Goal: Task Accomplishment & Management: Complete application form

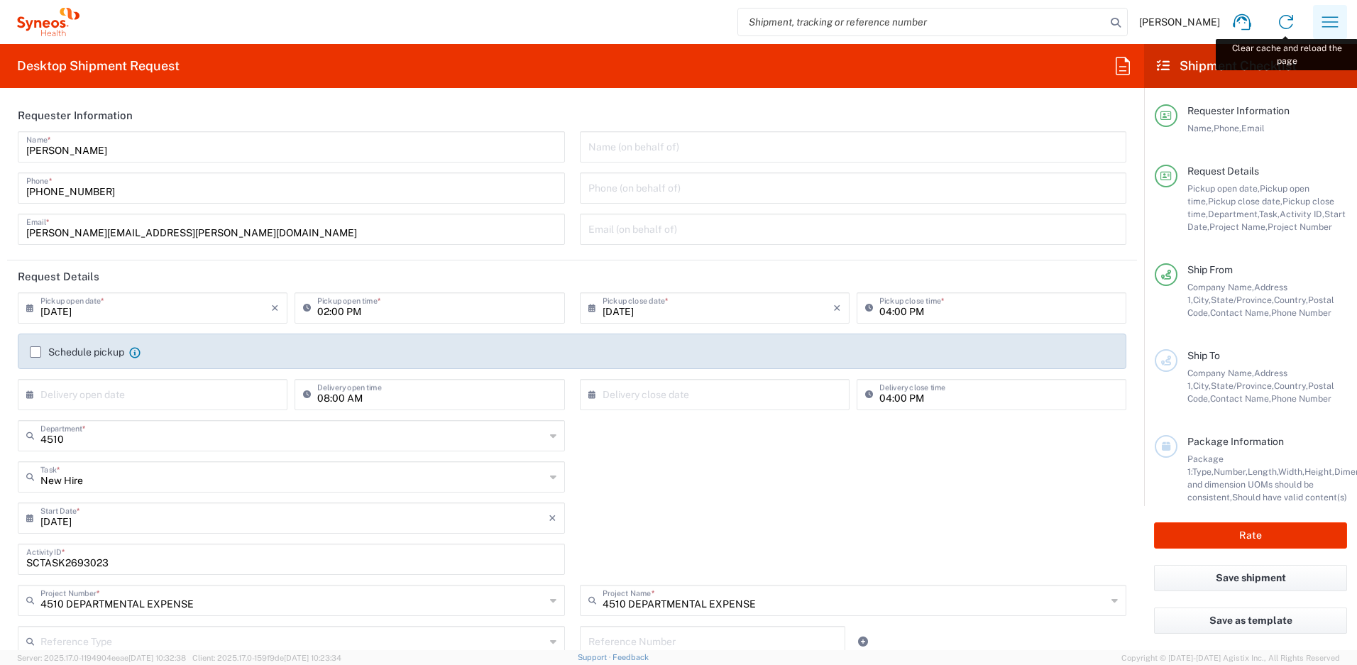
scroll to position [733, 0]
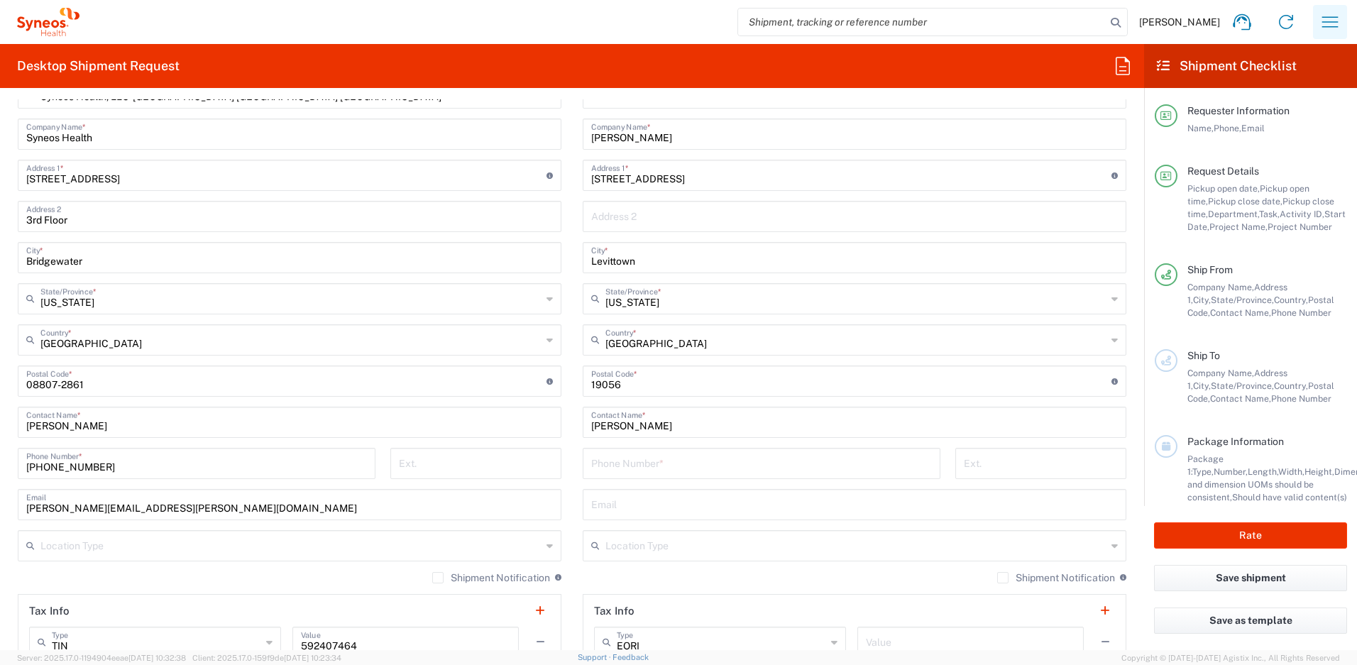
click at [1323, 18] on icon "button" at bounding box center [1330, 22] width 23 height 23
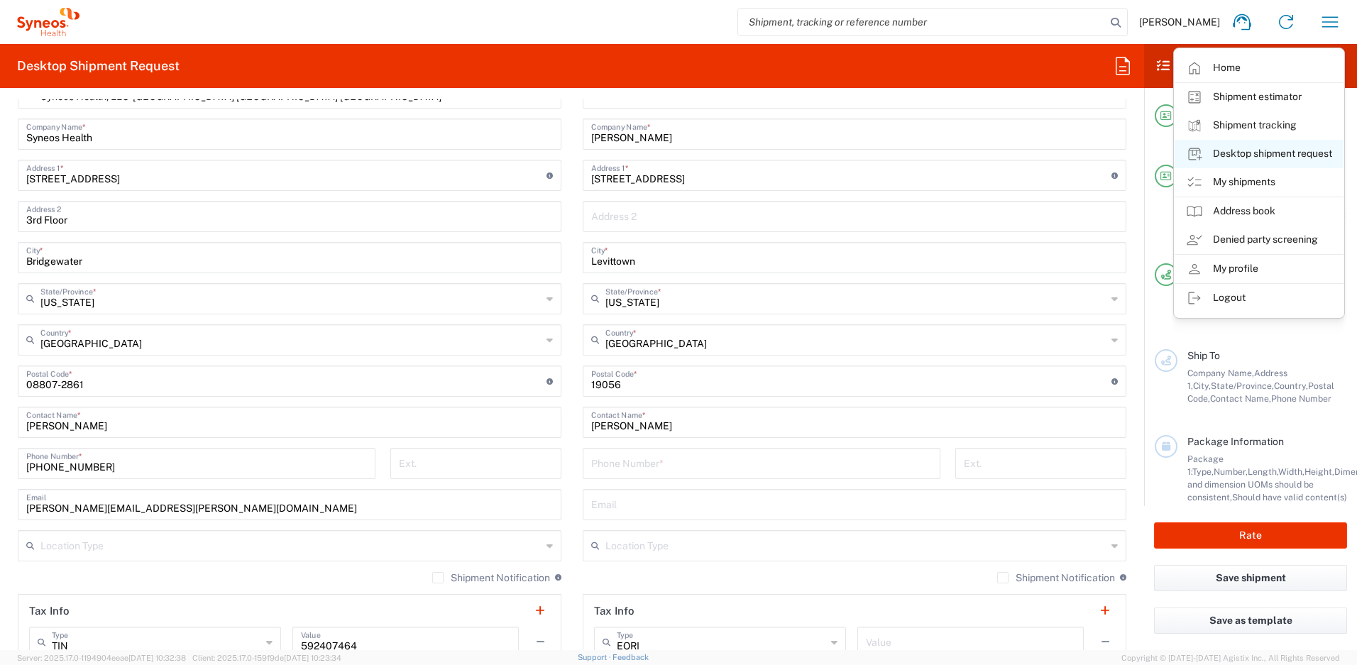
click at [1241, 156] on link "Desktop shipment request" at bounding box center [1259, 154] width 169 height 28
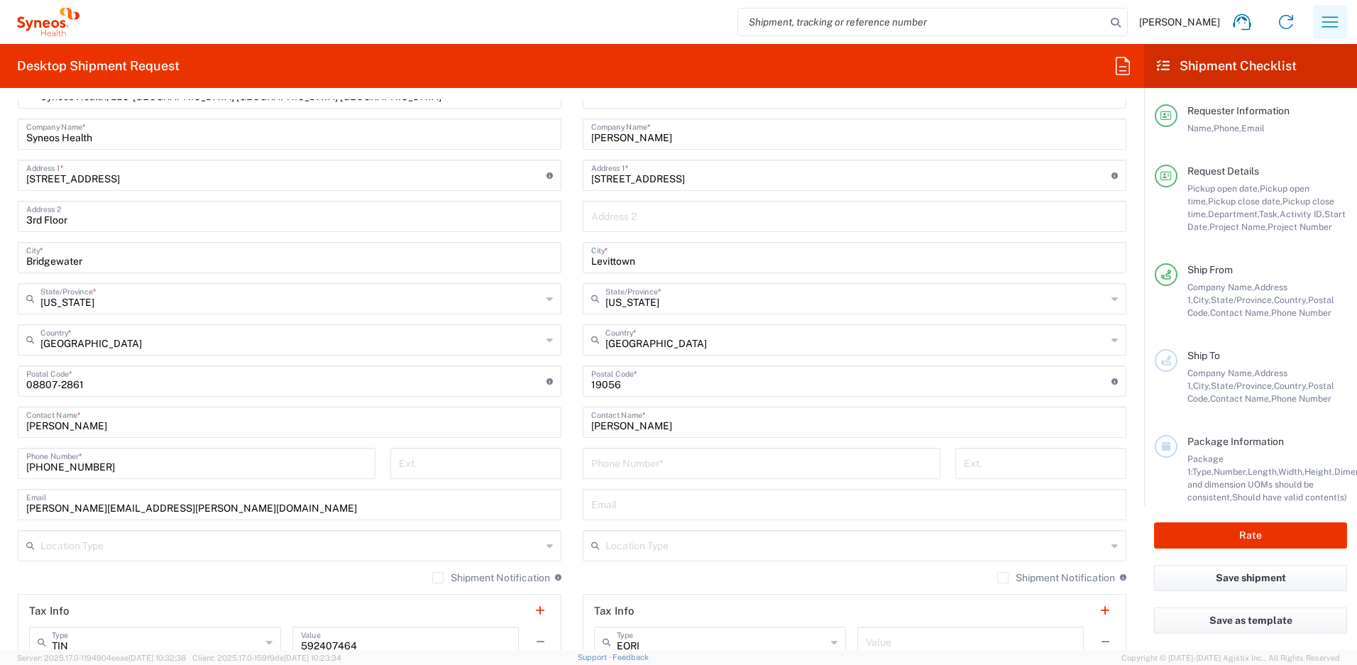
click at [1329, 16] on icon "button" at bounding box center [1330, 22] width 23 height 23
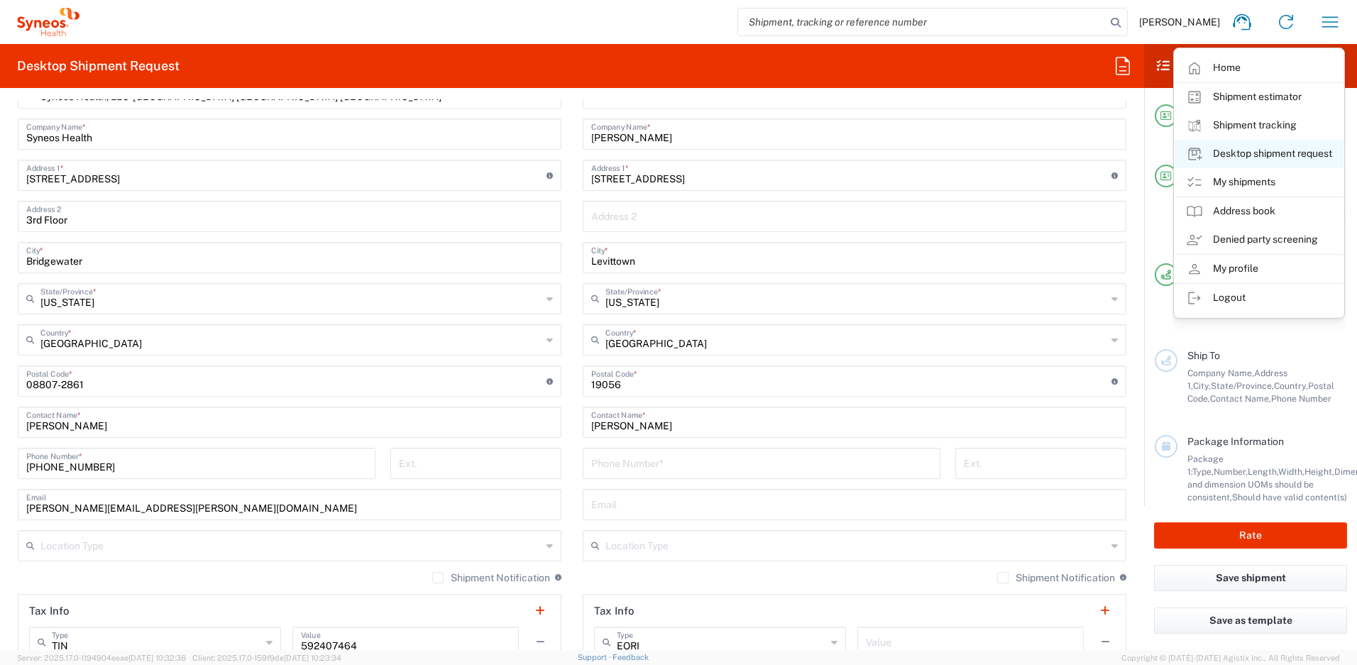
click at [1239, 157] on link "Desktop shipment request" at bounding box center [1259, 154] width 169 height 28
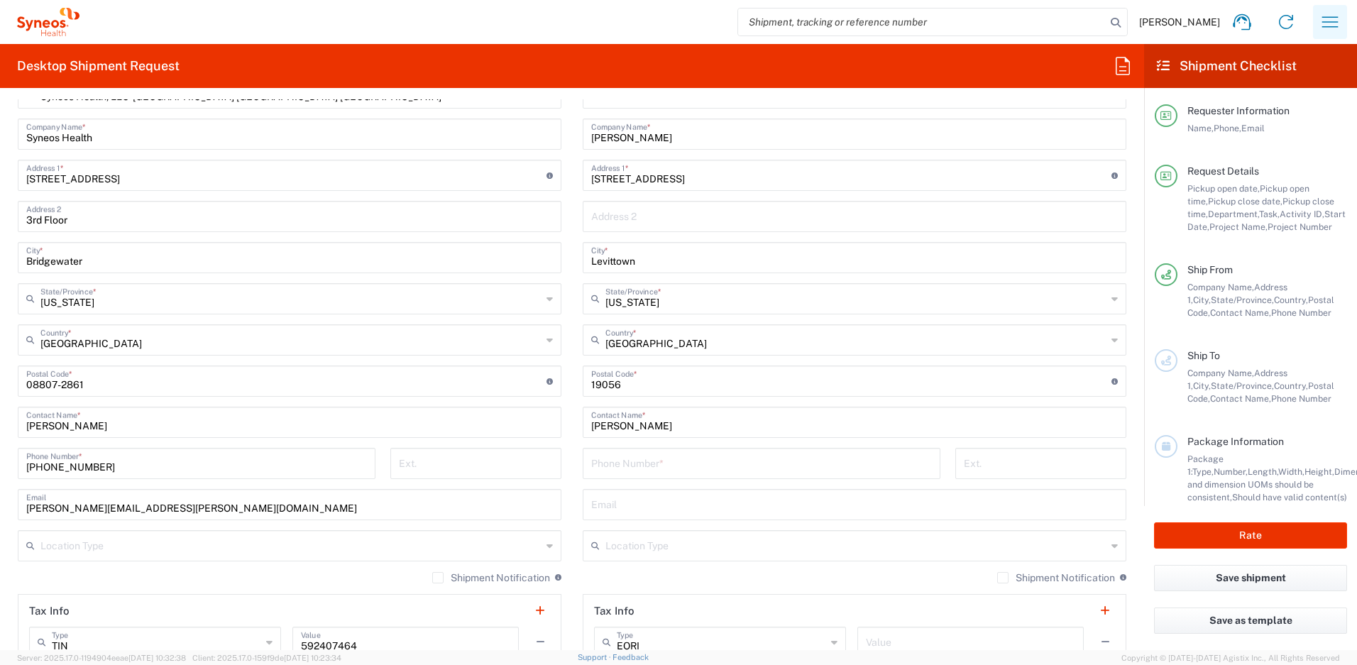
click at [1327, 26] on icon "button" at bounding box center [1330, 22] width 23 height 23
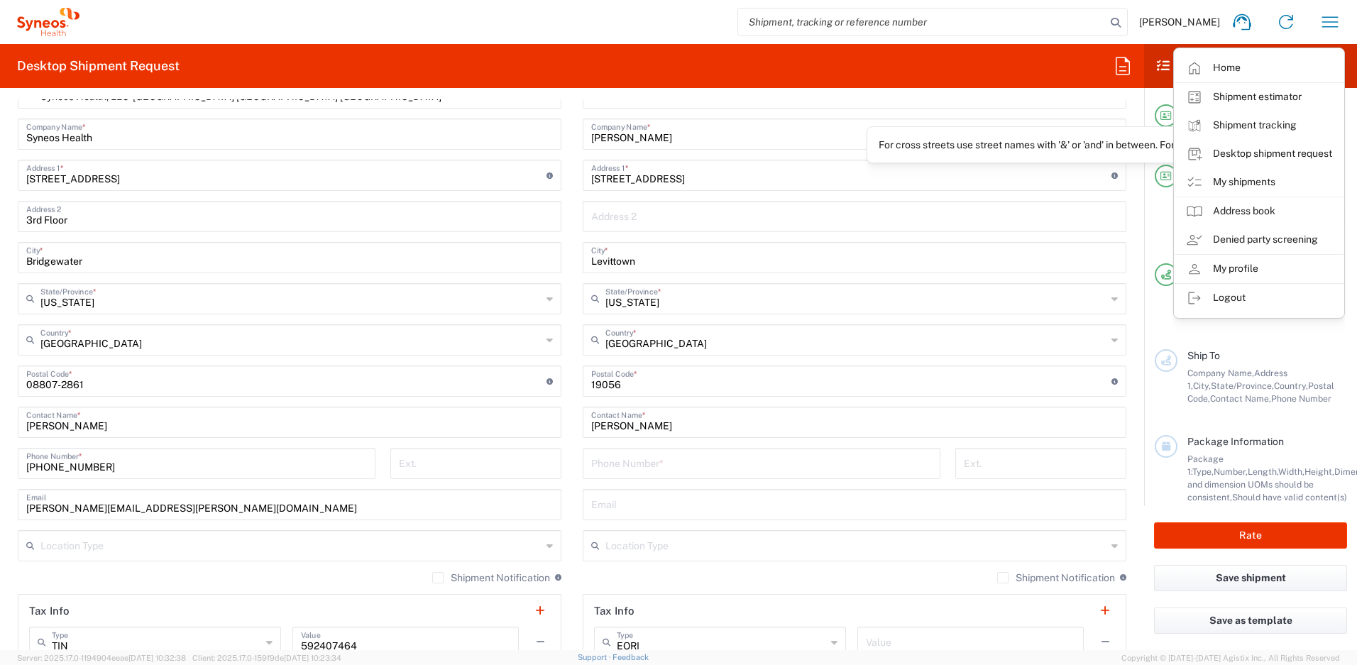
drag, startPoint x: 1060, startPoint y: 189, endPoint x: 1090, endPoint y: 172, distance: 34.3
click at [1060, 189] on div "83 Flamehill Rd Address 1 * For cross streets use street names with '&' or 'and…" at bounding box center [855, 175] width 544 height 31
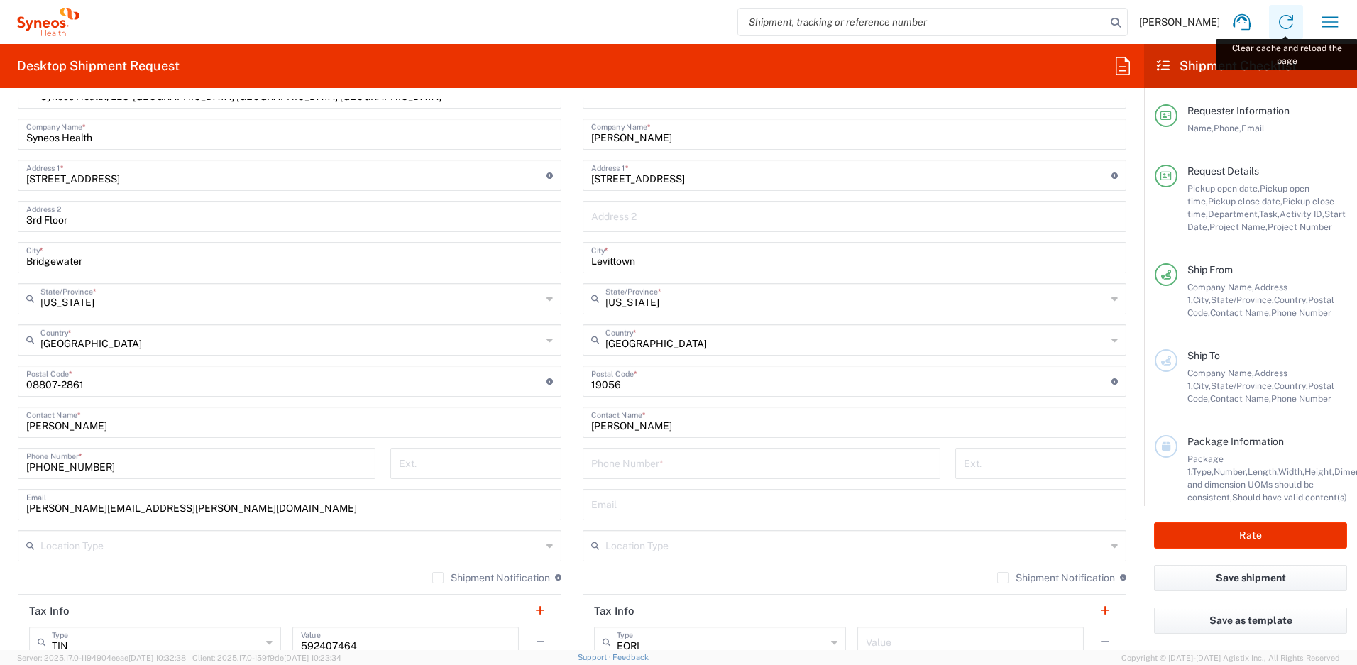
click at [1277, 18] on icon at bounding box center [1286, 22] width 23 height 23
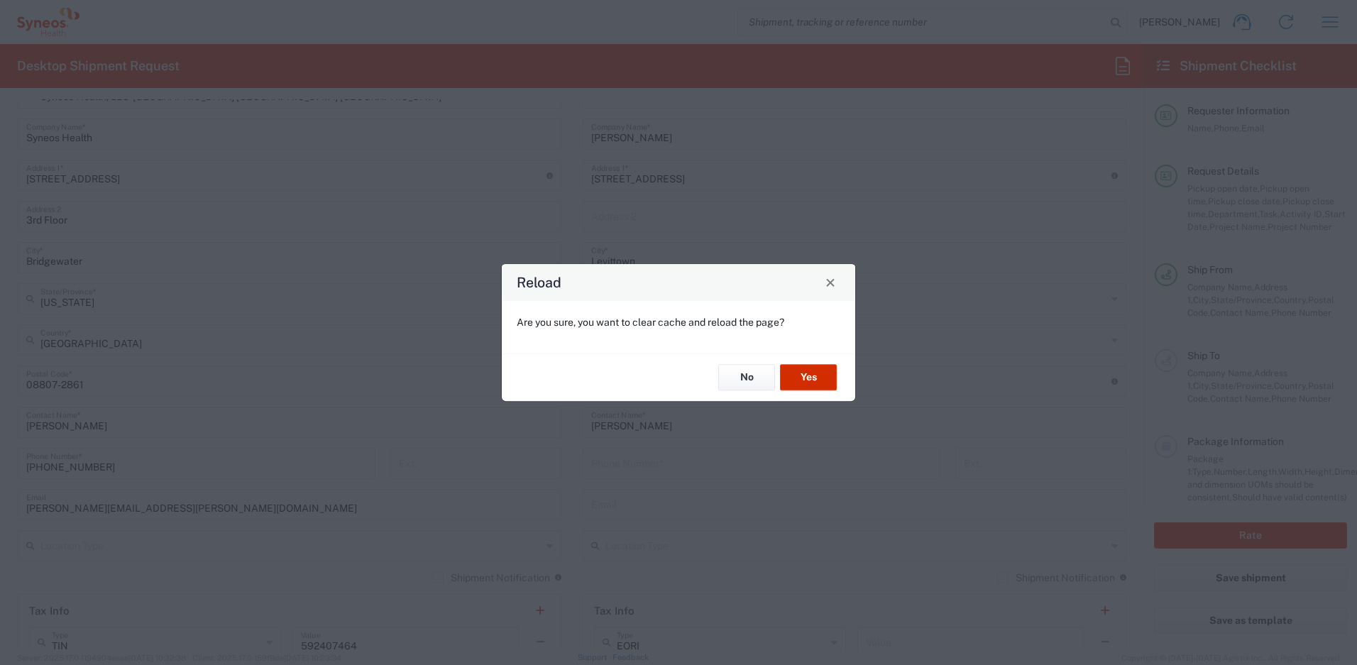
click at [795, 374] on button "Yes" at bounding box center [808, 378] width 57 height 26
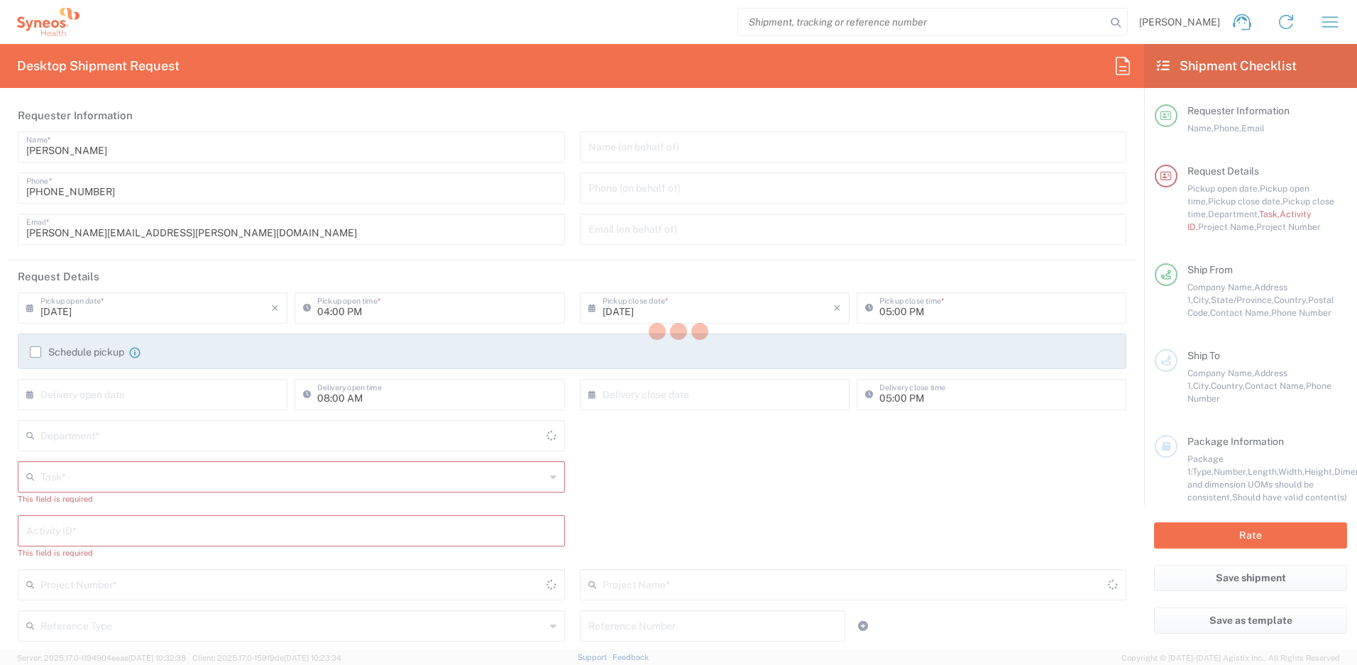
type input "New Jersey"
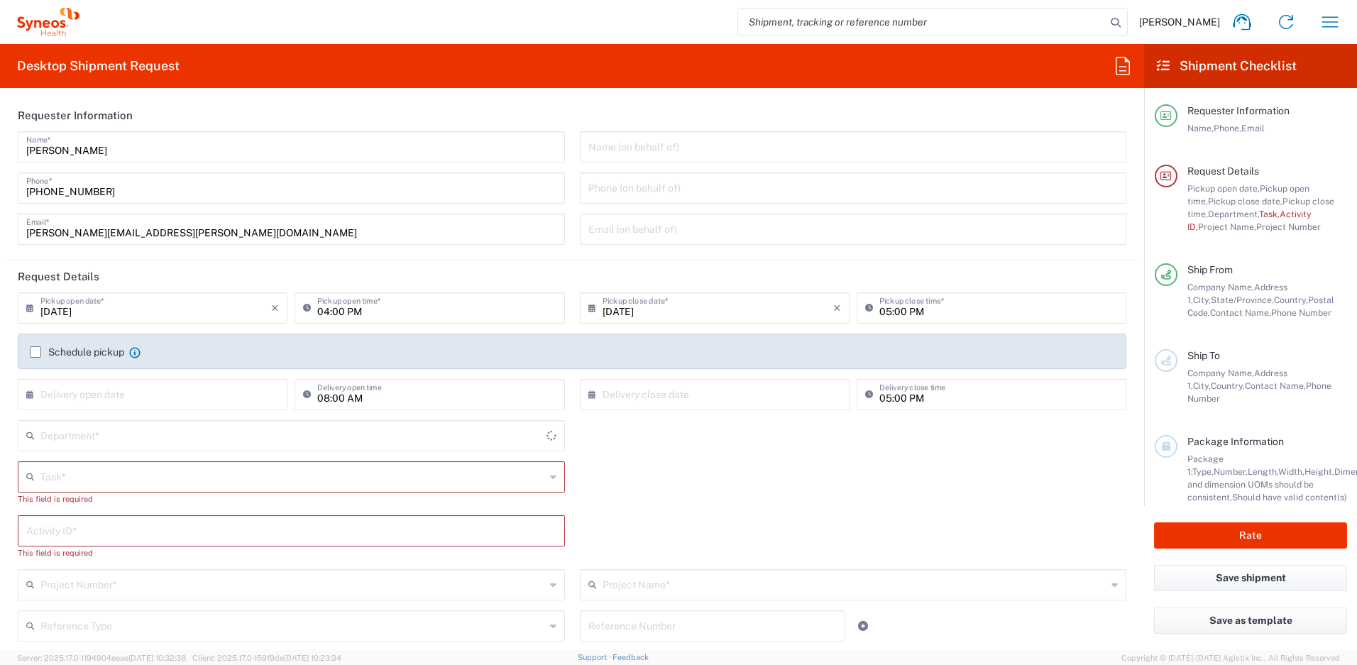
type input "United States"
type input "4510"
click at [1335, 25] on icon "button" at bounding box center [1330, 22] width 23 height 23
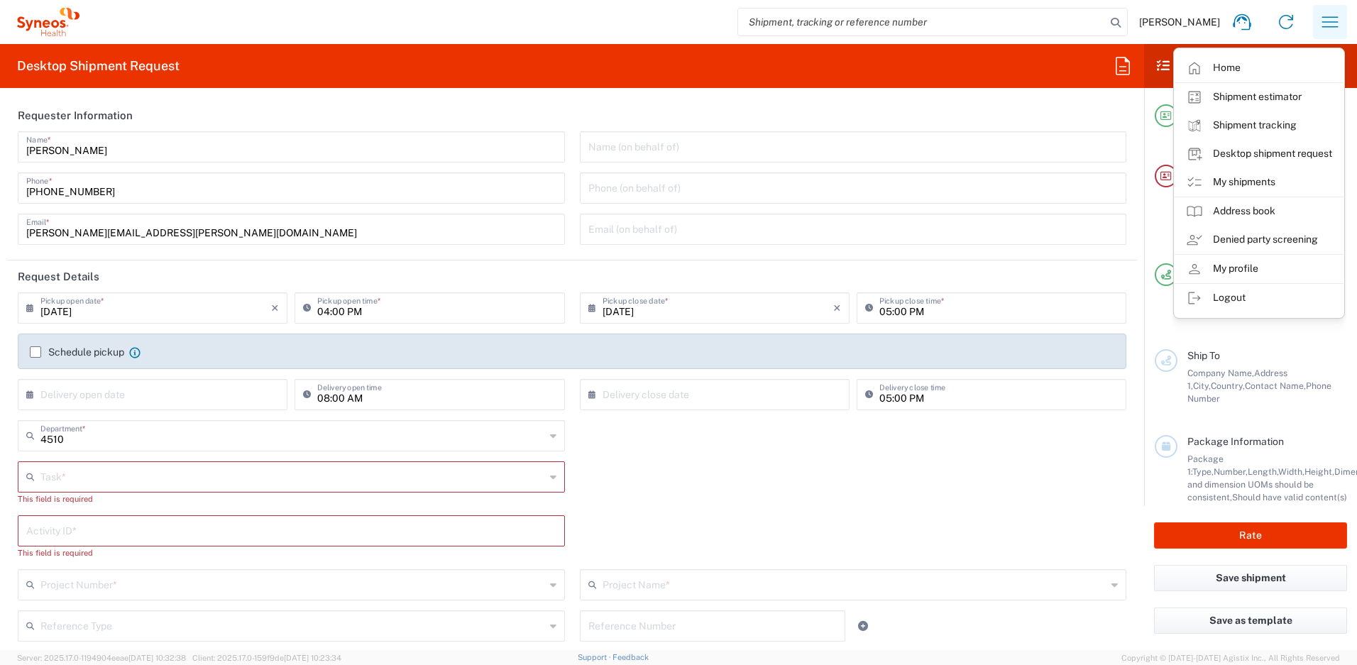
type input "Syneos Health, LLC-Morrisville NC US"
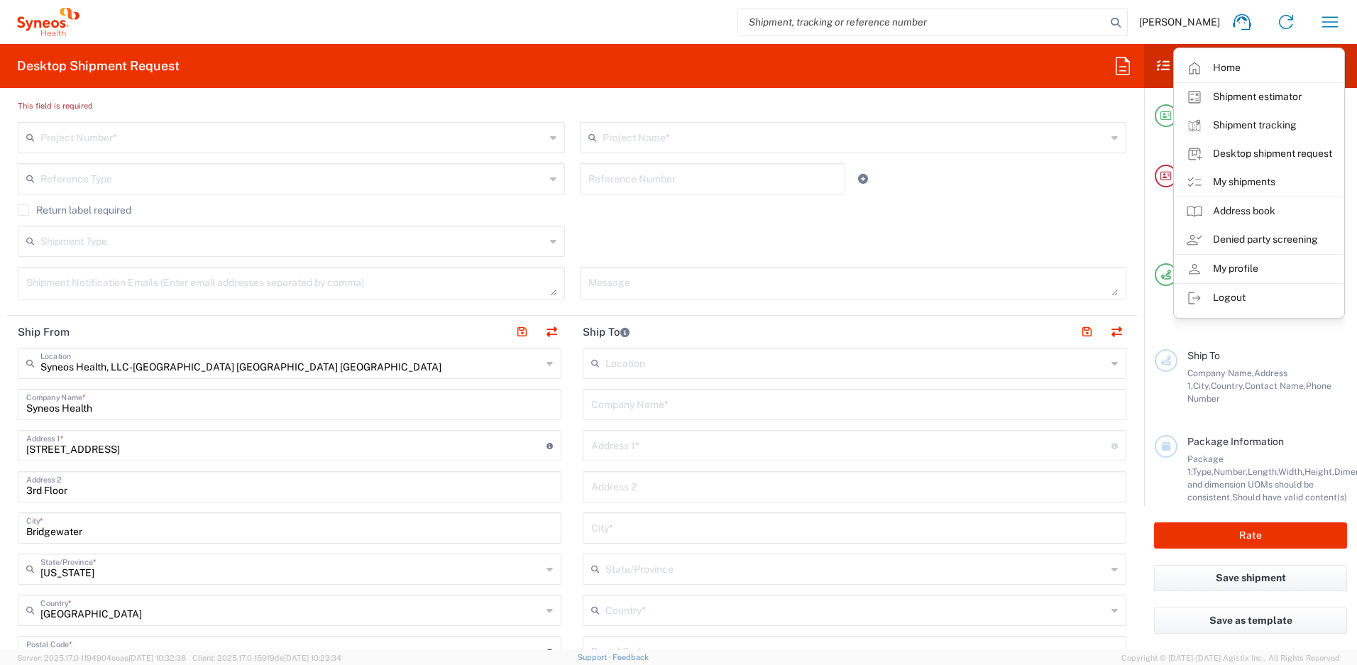
scroll to position [469, 0]
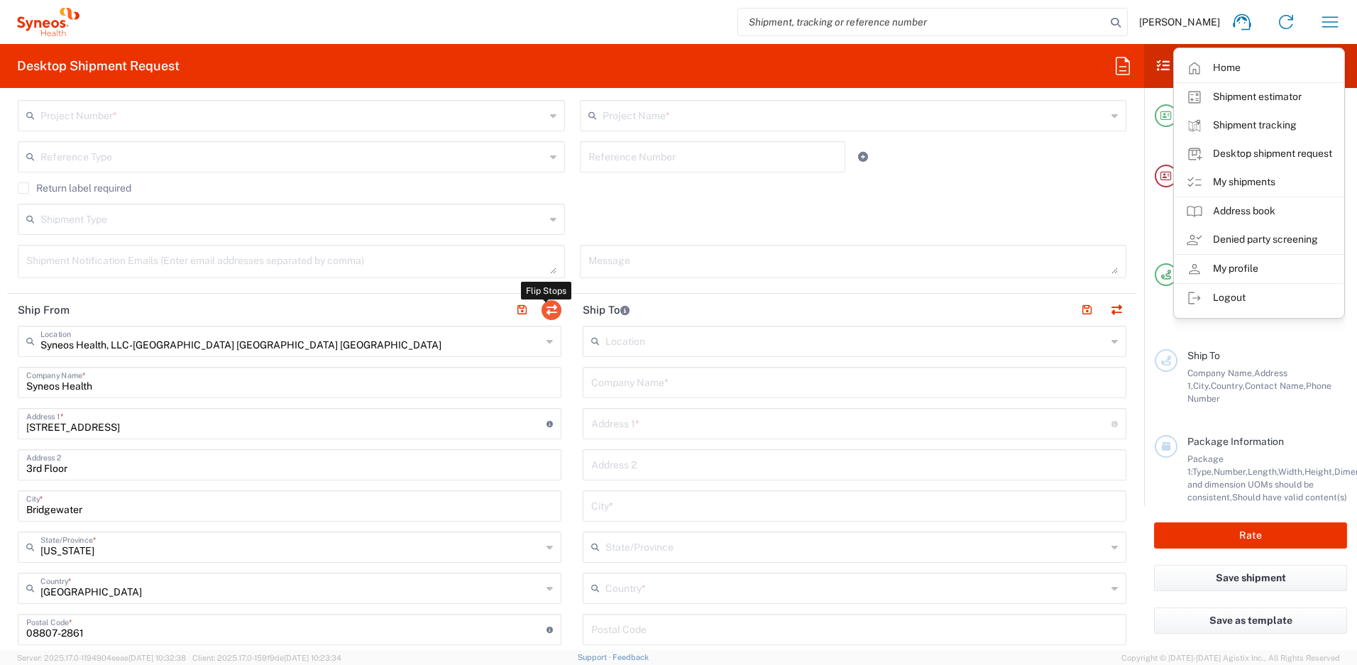
click at [550, 303] on button "button" at bounding box center [552, 310] width 20 height 20
type input "Syneos Health, LLC-Morrisville NC US"
type input "Syneos Health"
type input "200 Crossing Blvd"
type input "3rd Floor"
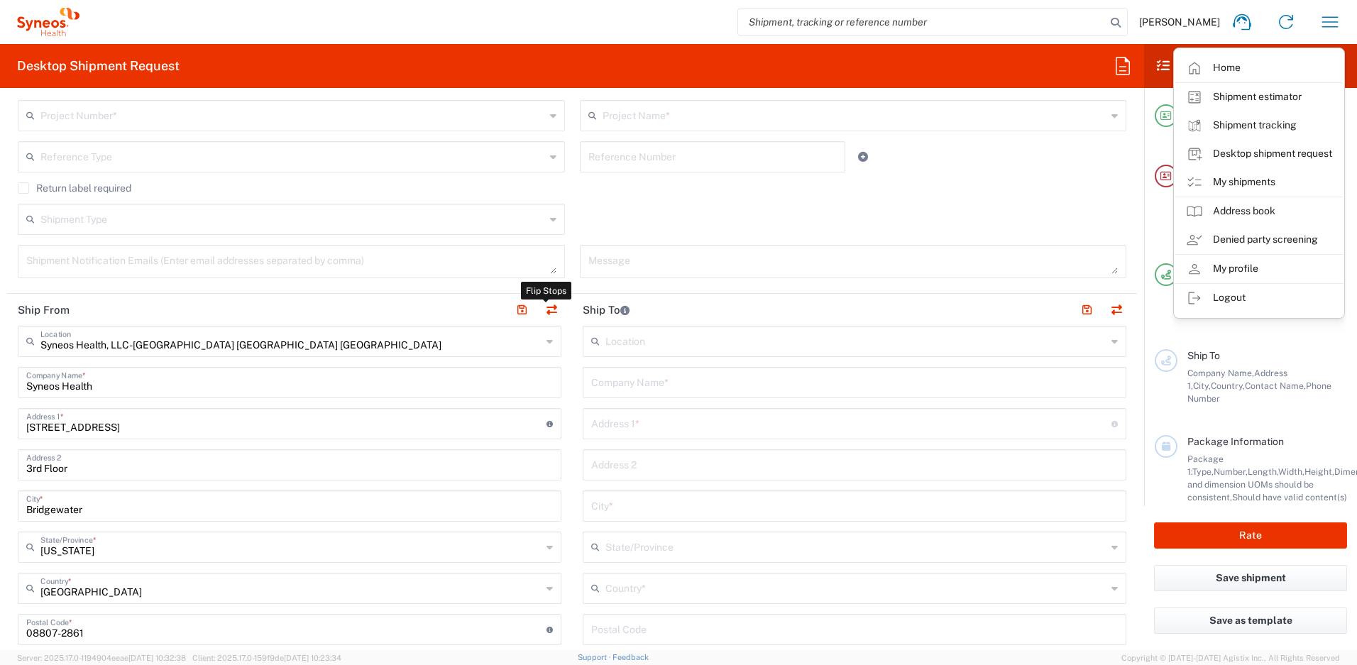
type input "Bridgewater"
type input "United States"
type input "08807-2861"
type input "Ayman Abboud"
type input "732-384-3118"
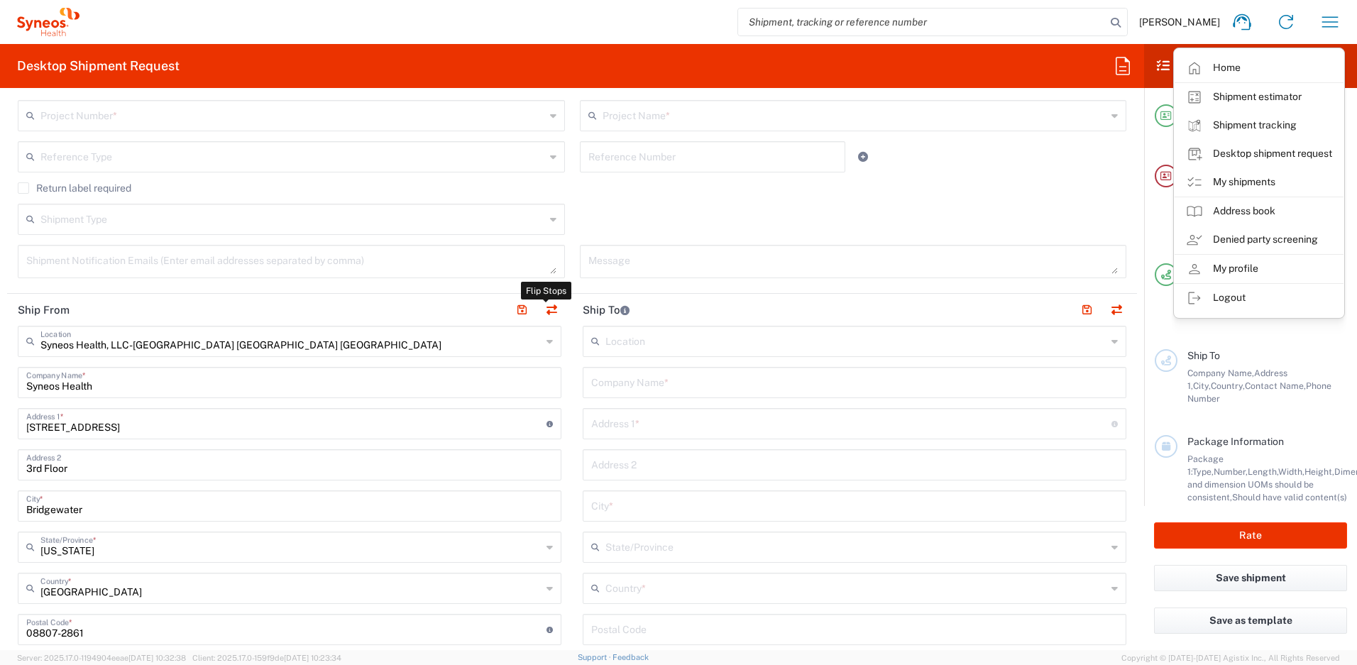
type input "ayman.abboud@syneoshealth.com"
type input "EORI"
type input "TIN"
type input "592407464"
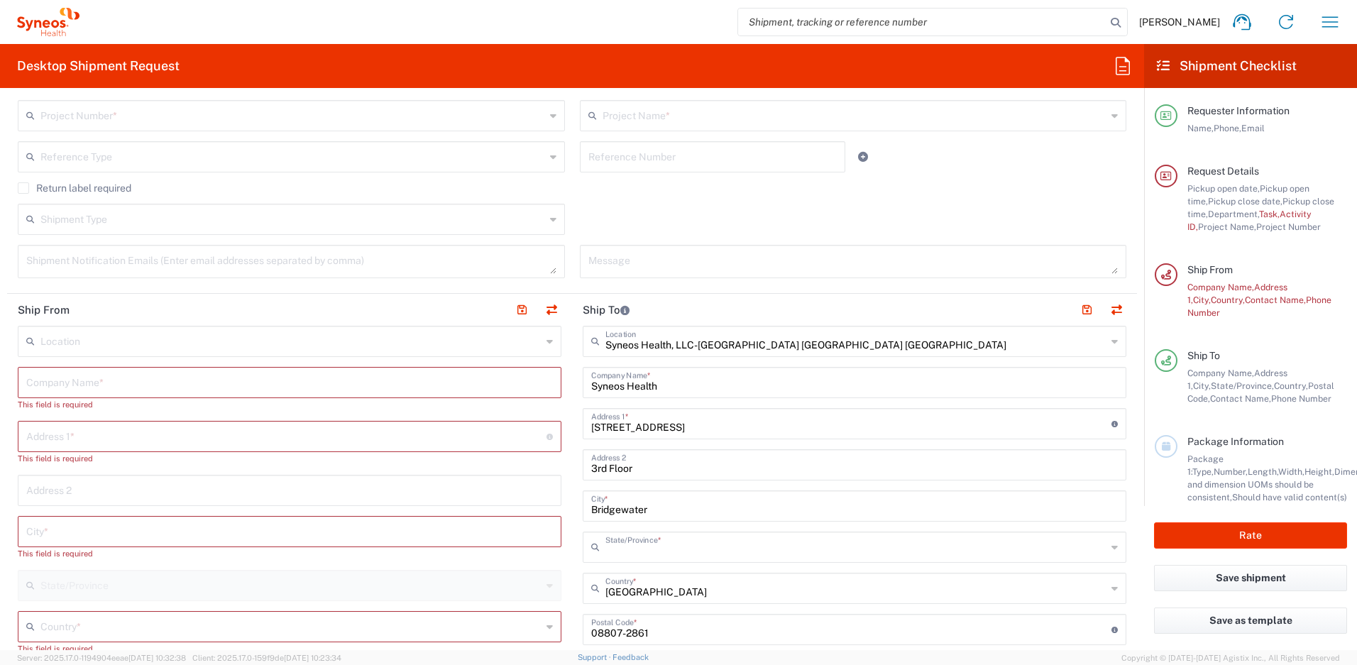
type input "New Jersey"
click at [114, 383] on input "text" at bounding box center [289, 381] width 527 height 25
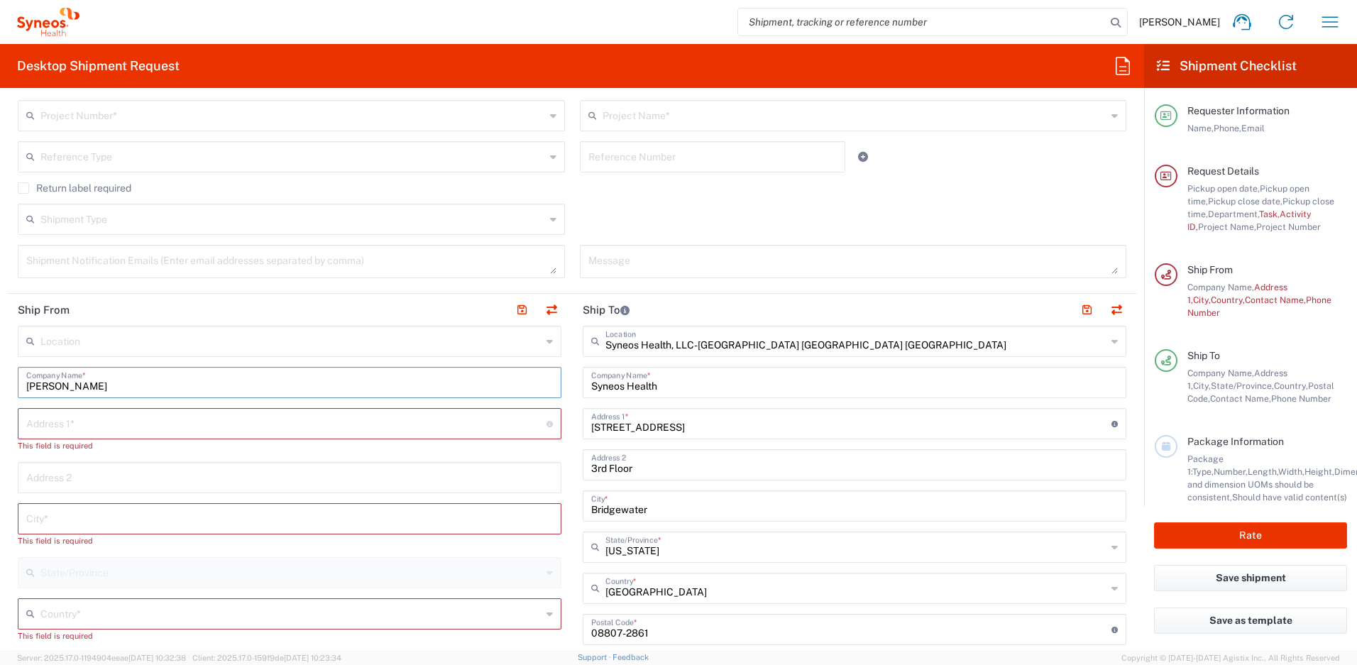
click at [89, 380] on input "Alexander" at bounding box center [289, 381] width 527 height 25
drag, startPoint x: 89, startPoint y: 380, endPoint x: 2, endPoint y: 371, distance: 87.8
click at [2, 371] on form "Requester Information Ayman Abboud Name * 732-384-3118 Phone * ayman.abboud@syn…" at bounding box center [572, 374] width 1144 height 551
paste input "Buell"
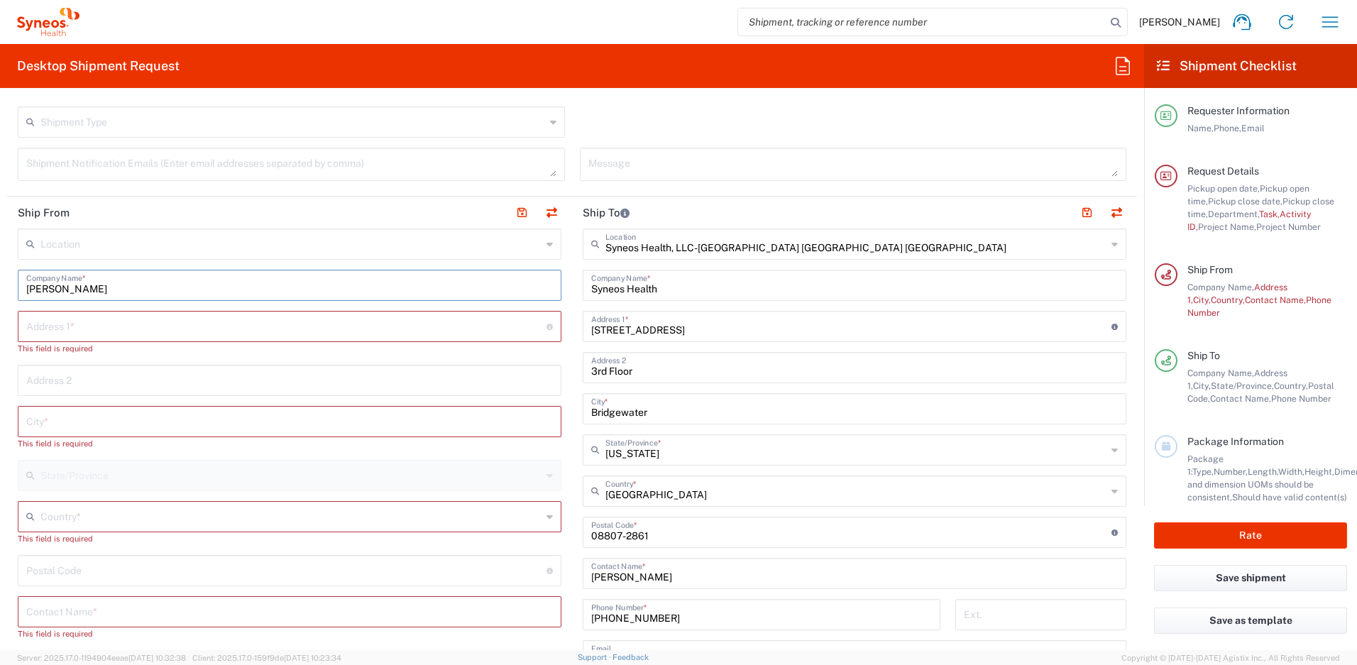
scroll to position [568, 0]
type input "Alex Buell"
click at [82, 615] on input "text" at bounding box center [289, 608] width 527 height 25
paste input "Alex Buell"
type input "Alex Buell"
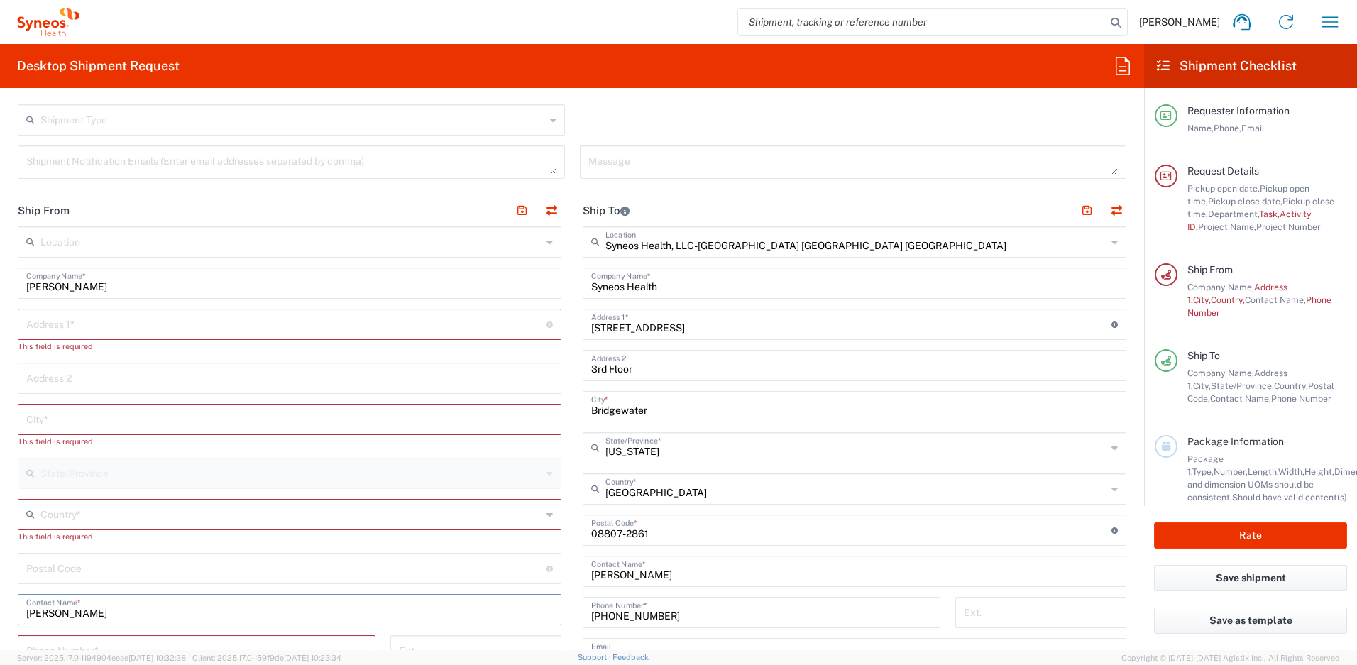
click at [102, 326] on input "text" at bounding box center [286, 323] width 520 height 25
paste input "1147 Hammrick Lane"
type input "1147 Hammrick Lane"
click at [80, 407] on input "text" at bounding box center [289, 405] width 527 height 25
paste input "Johns Island"
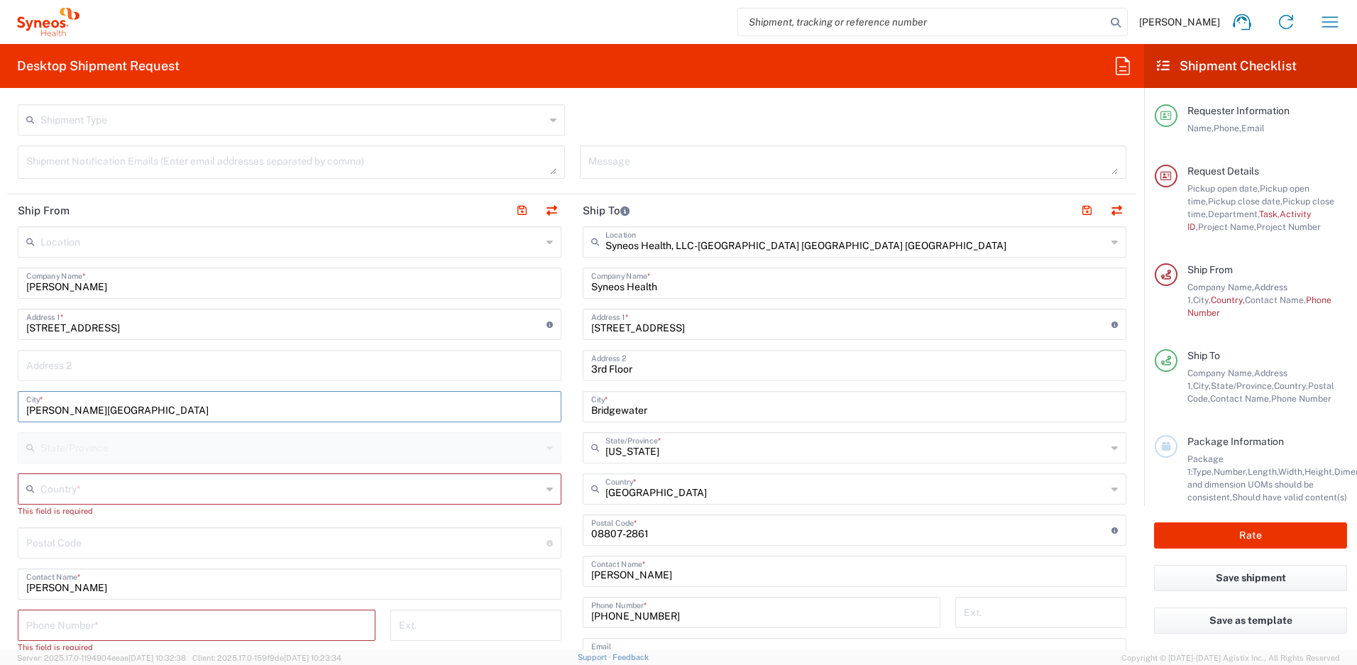
type input "Johns Island"
click at [68, 486] on input "text" at bounding box center [290, 488] width 501 height 25
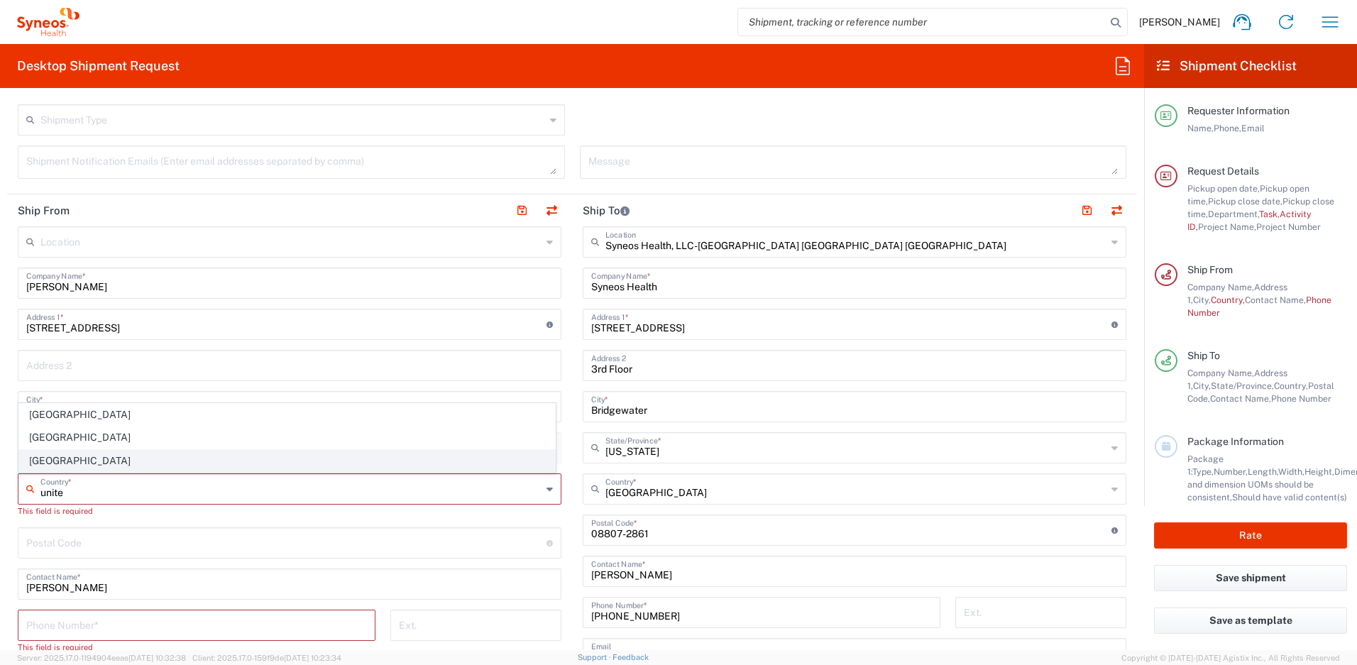
click at [40, 465] on span "United States" at bounding box center [287, 461] width 536 height 22
type input "United States"
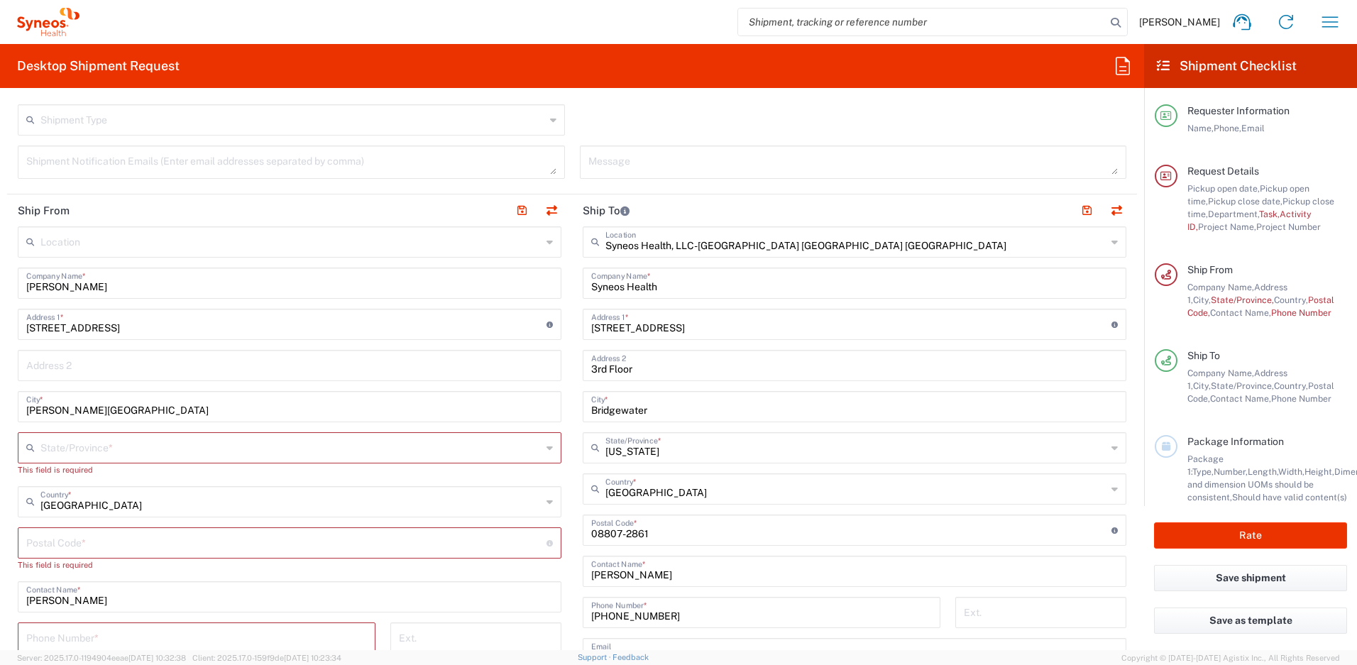
click at [94, 545] on input "undefined" at bounding box center [286, 541] width 520 height 25
paste input "29455"
type input "29455"
click at [119, 449] on input "text" at bounding box center [290, 446] width 501 height 25
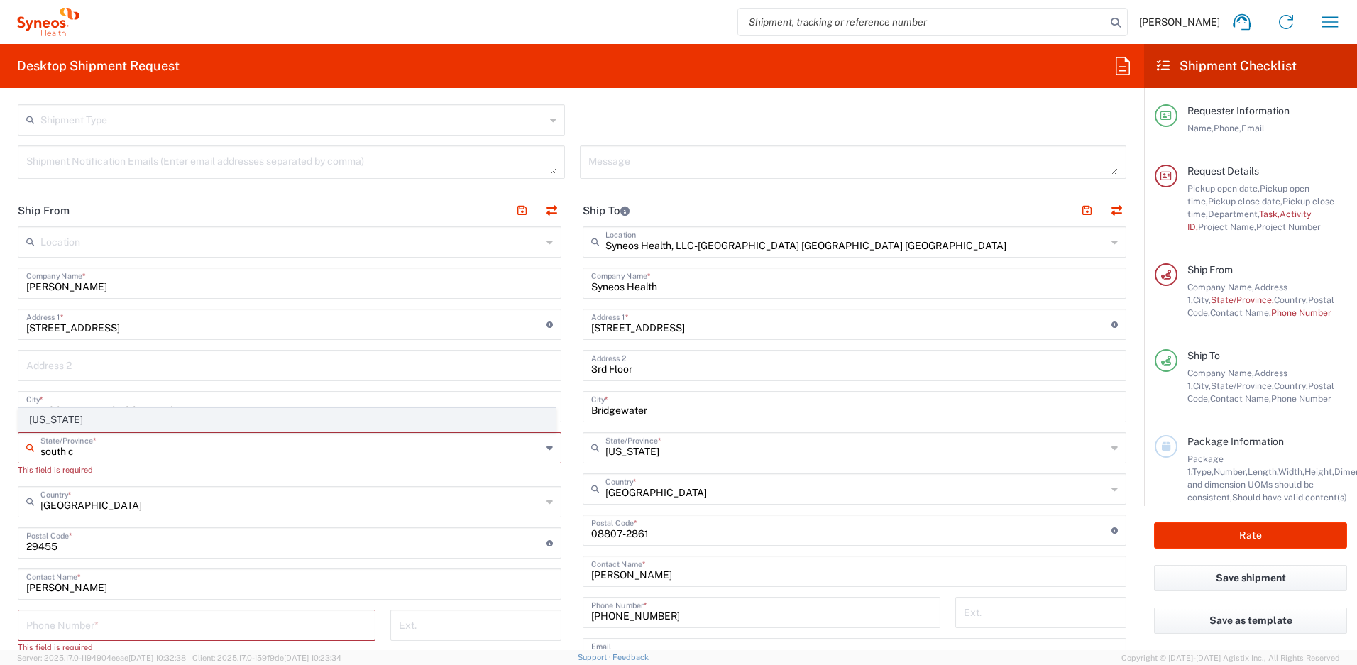
click at [136, 420] on span "South Carolina" at bounding box center [287, 420] width 536 height 22
type input "South Carolina"
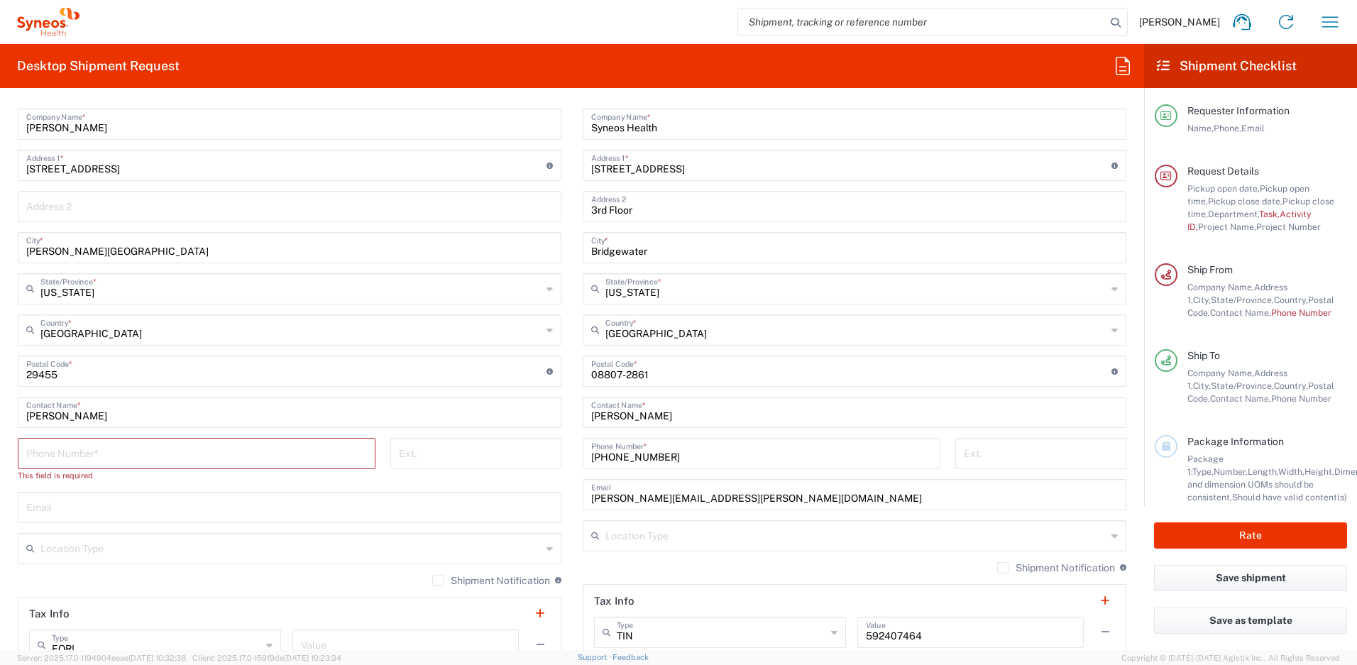
scroll to position [781, 0]
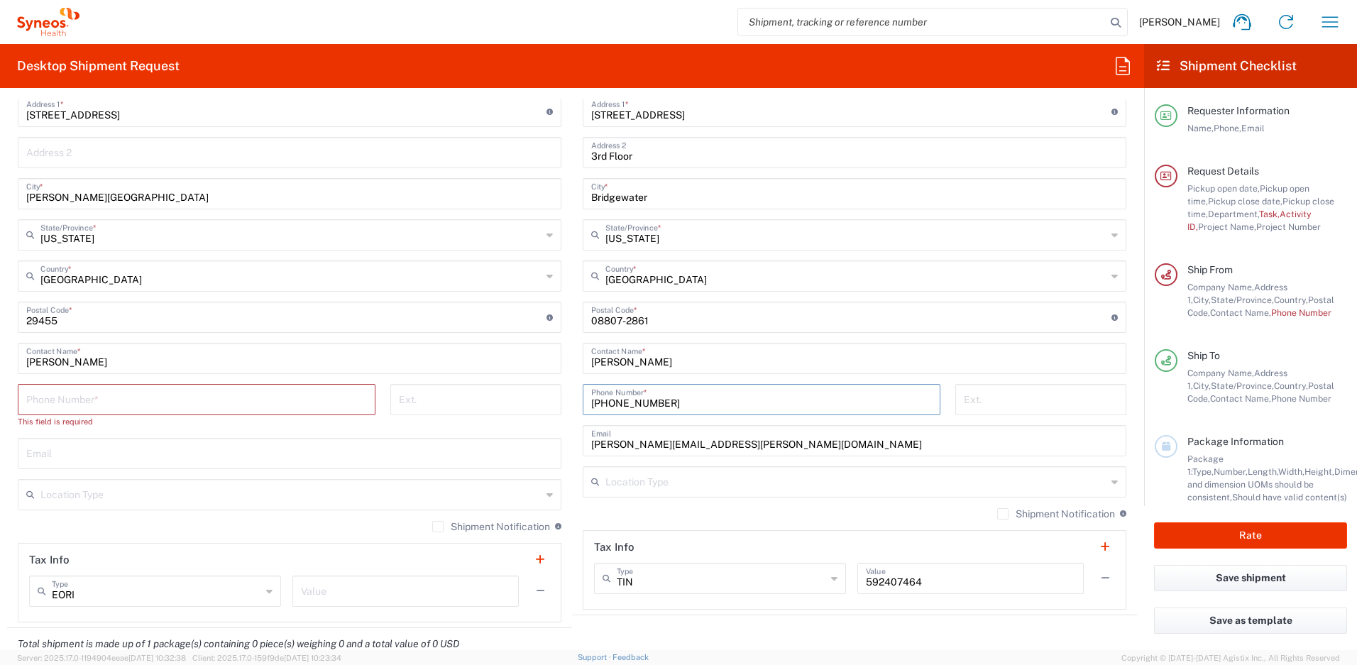
drag, startPoint x: 663, startPoint y: 400, endPoint x: 584, endPoint y: 394, distance: 79.0
click at [584, 394] on div "732-384-3118 Phone Number *" at bounding box center [762, 399] width 358 height 31
click at [88, 401] on input "tel" at bounding box center [196, 398] width 341 height 25
paste input "732-384-3118"
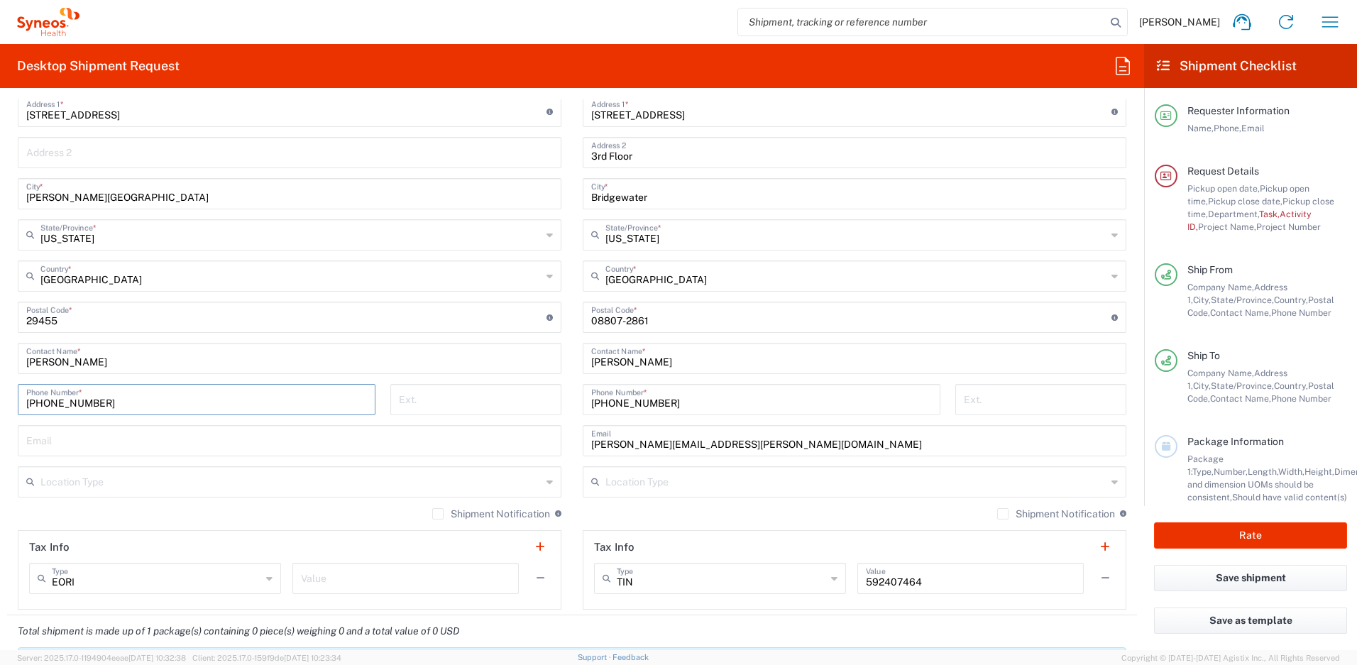
type input "732-384-3118"
click at [68, 441] on input "text" at bounding box center [289, 439] width 527 height 25
paste input "alexander.buell@syneoshealth.com"
type input "alexander.buell@syneoshealth.com"
click at [432, 512] on label "Shipment Notification" at bounding box center [491, 513] width 118 height 11
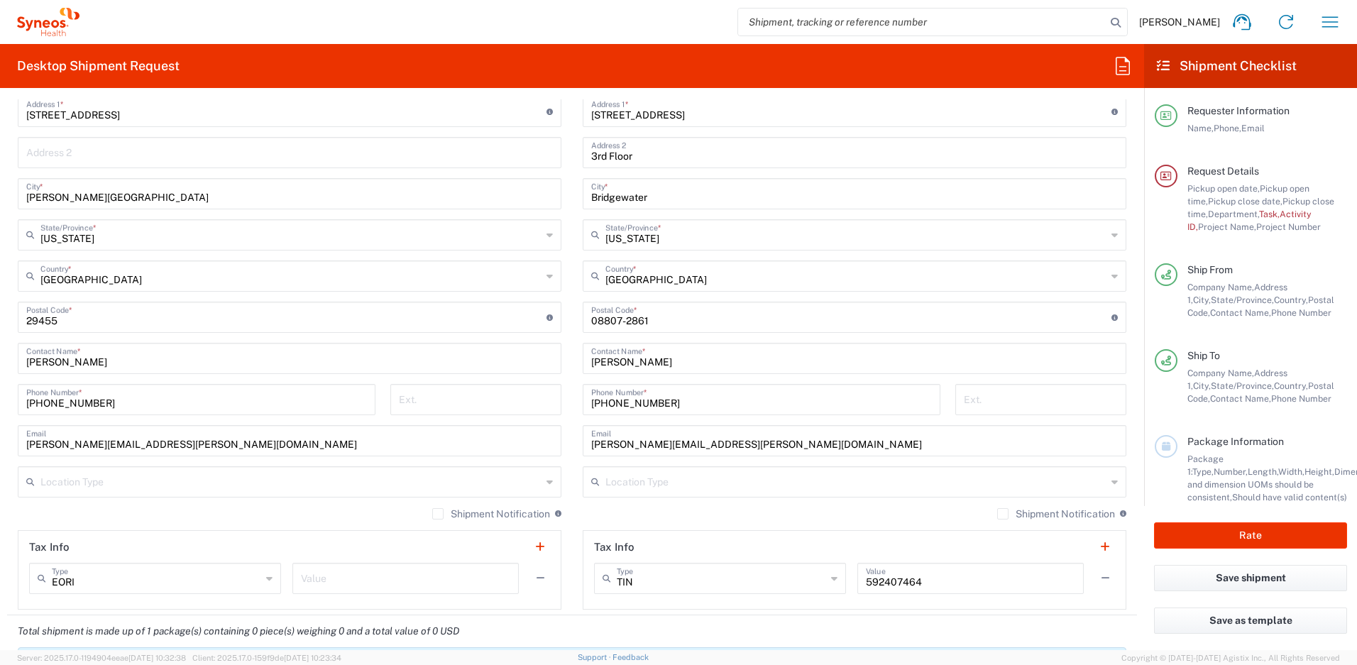
click at [438, 514] on input "Shipment Notification" at bounding box center [438, 514] width 0 height 0
click at [997, 516] on label "Shipment Notification" at bounding box center [1056, 513] width 118 height 11
click at [1003, 514] on input "Shipment Notification" at bounding box center [1003, 514] width 0 height 0
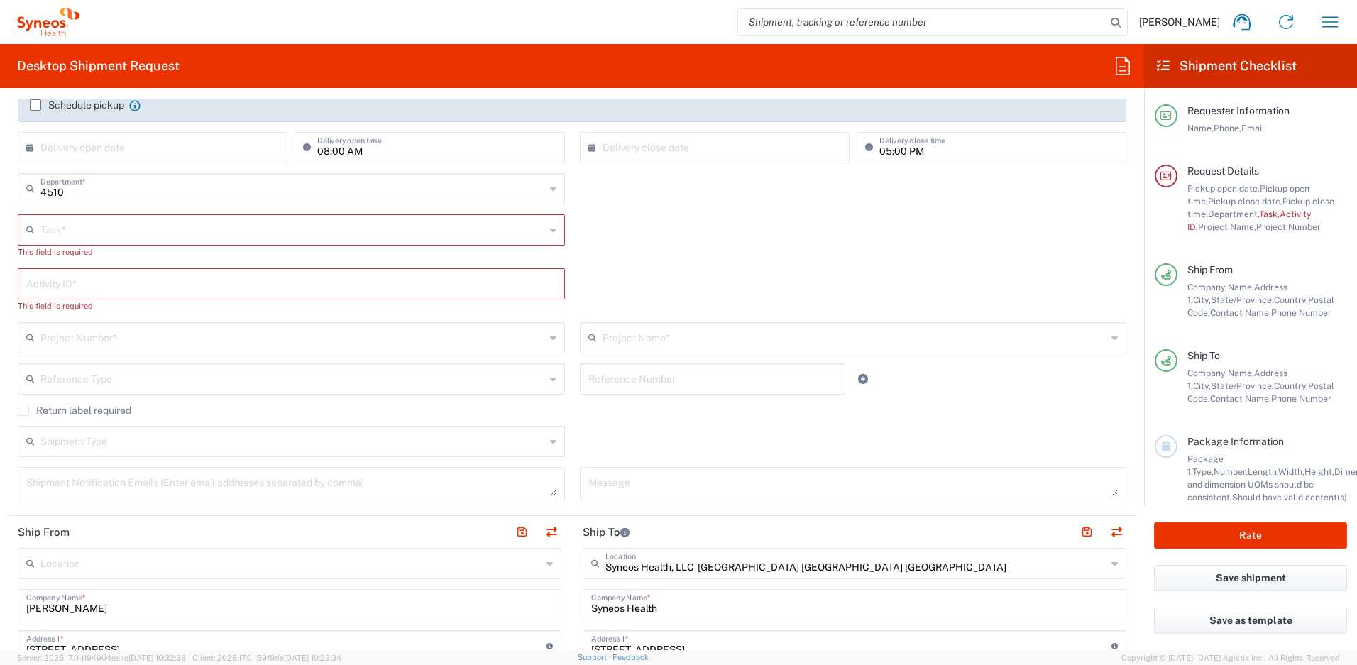
scroll to position [177, 0]
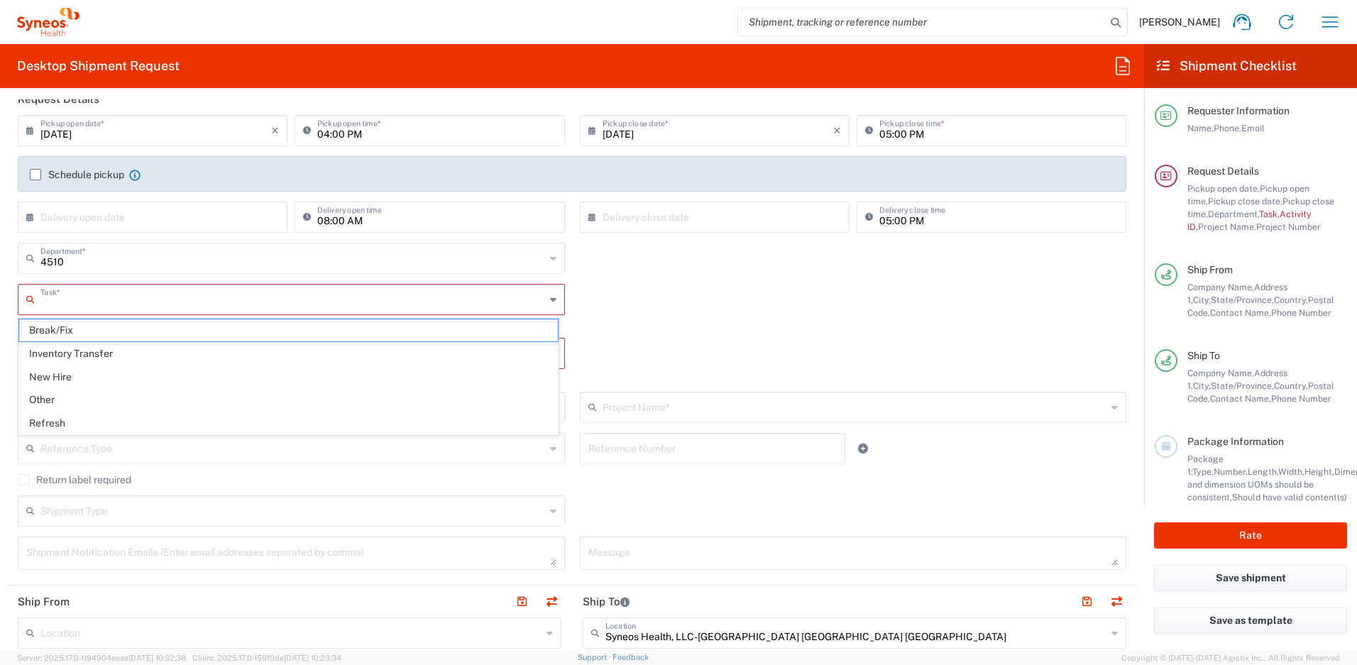
click at [256, 299] on input "text" at bounding box center [292, 298] width 505 height 25
click at [101, 331] on span "Break/Fix" at bounding box center [288, 330] width 539 height 22
type input "Break/Fix"
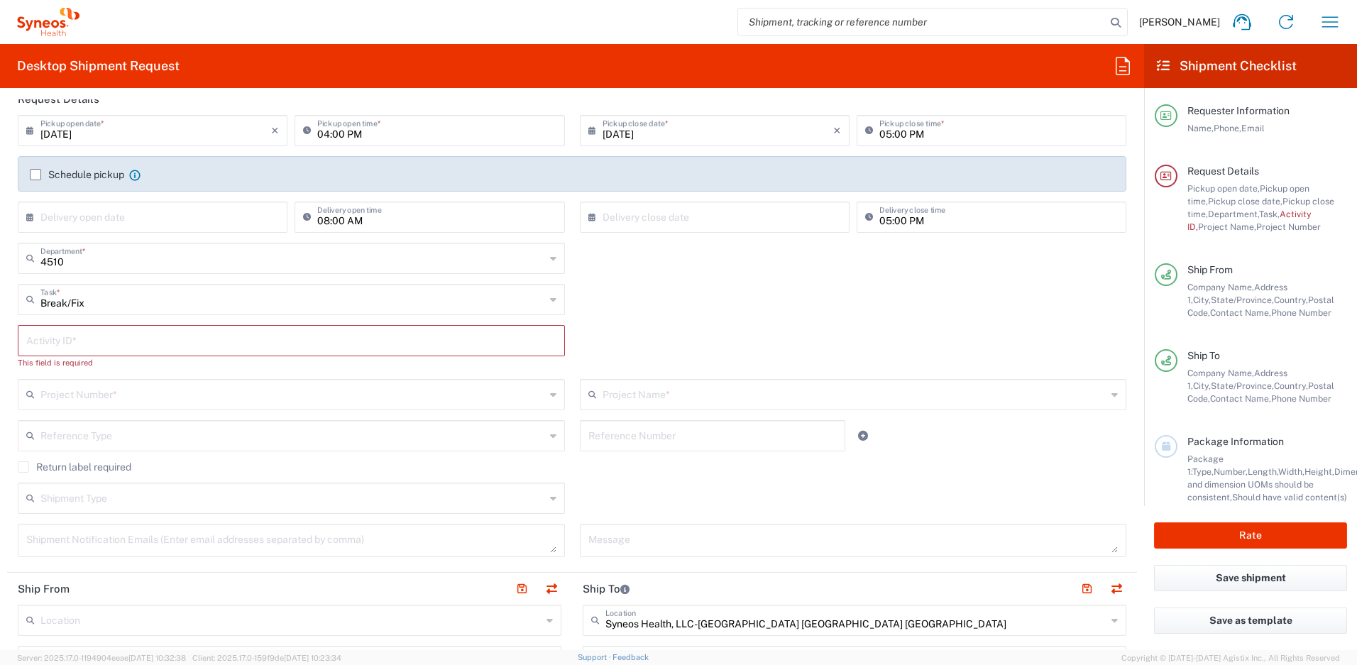
click at [151, 342] on input "text" at bounding box center [291, 339] width 530 height 25
paste input "INC2632392"
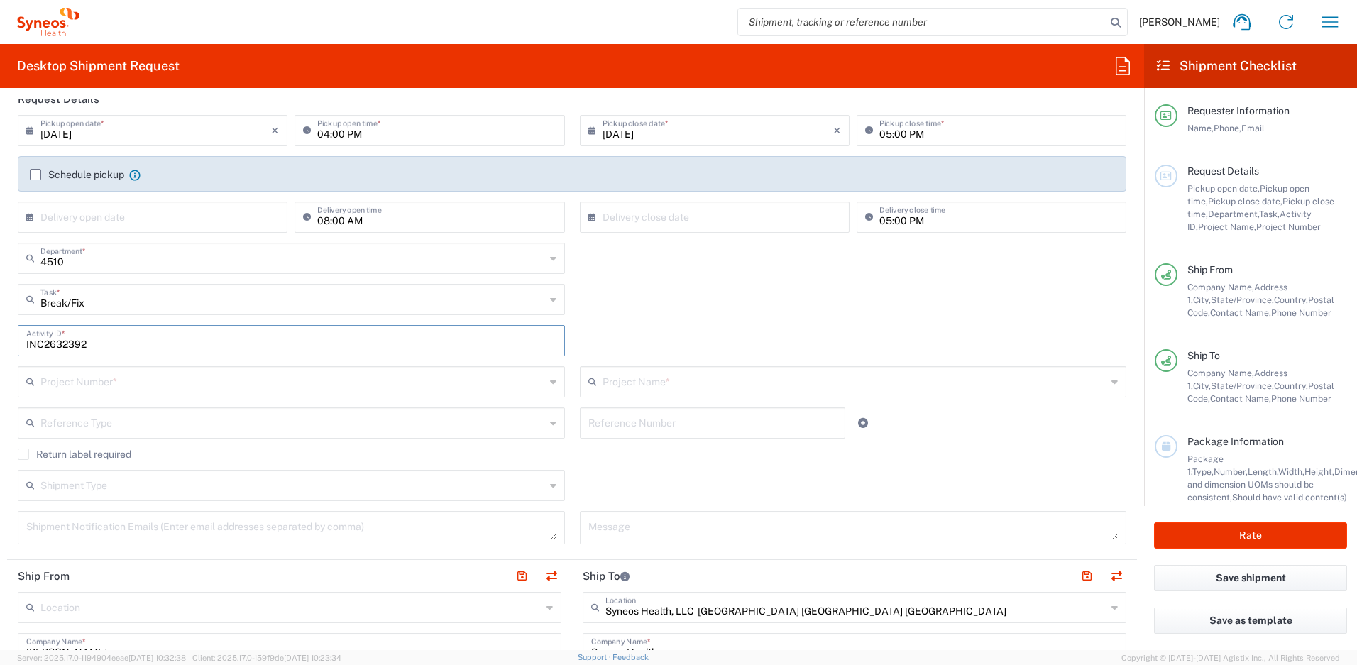
type input "INC2632392"
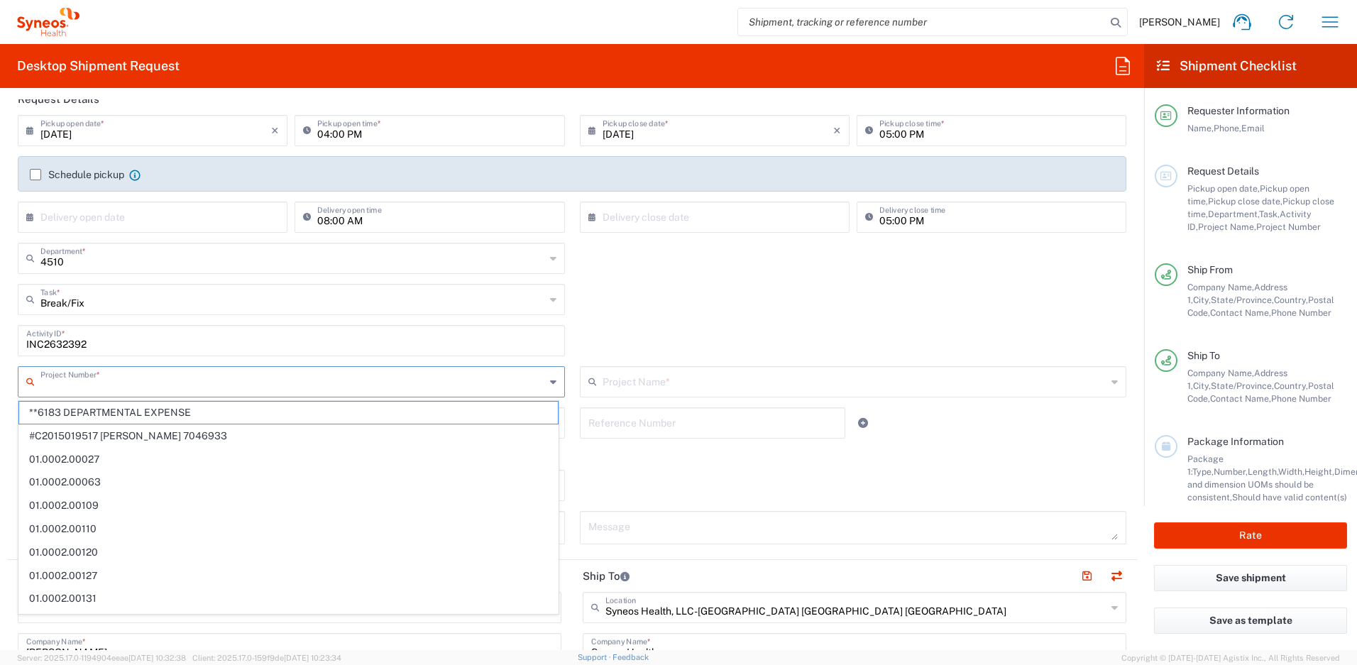
click at [143, 379] on input "text" at bounding box center [292, 380] width 505 height 25
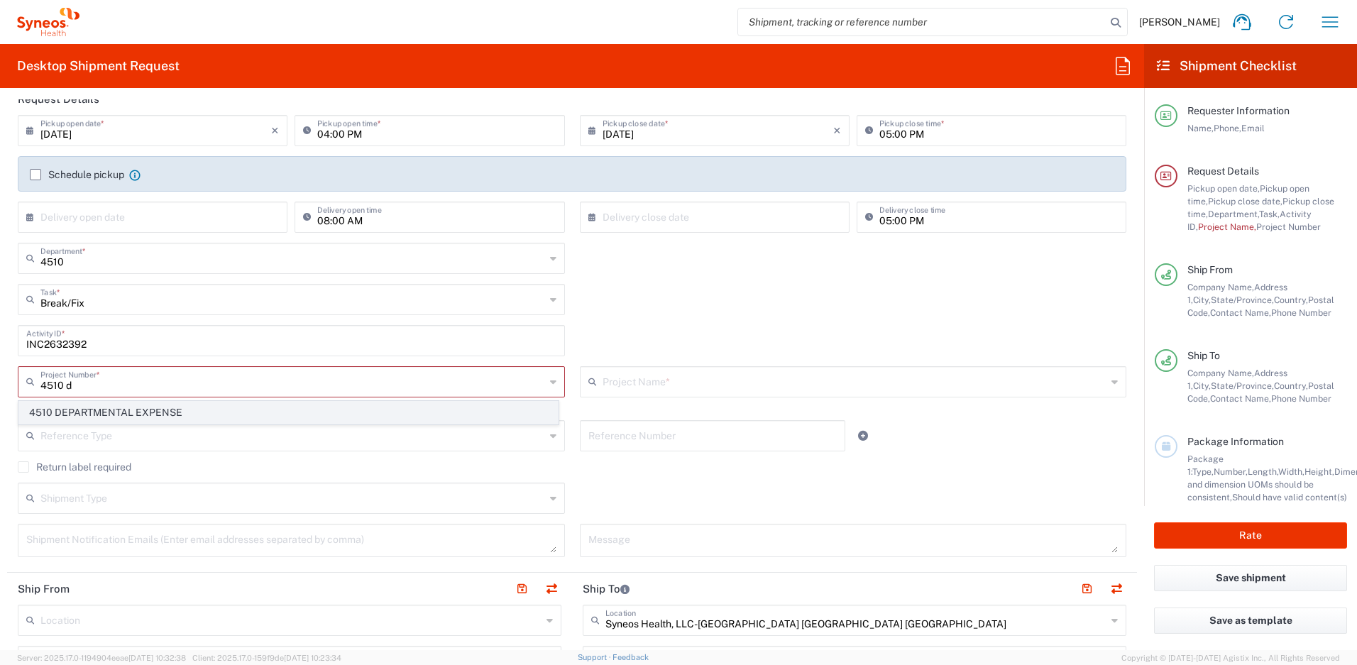
click at [137, 408] on span "4510 DEPARTMENTAL EXPENSE" at bounding box center [288, 413] width 539 height 22
type input "4510 DEPARTMENTAL EXPENSE"
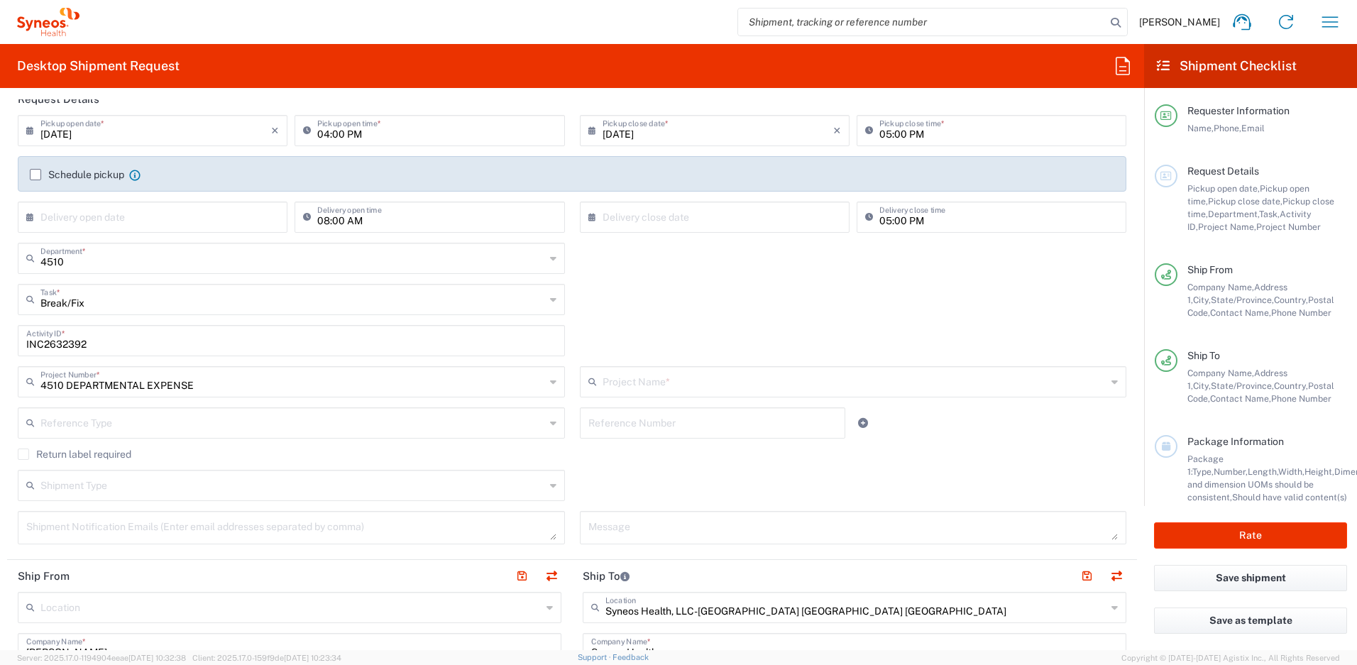
type input "4510 DEPARTMENTAL EXPENSE"
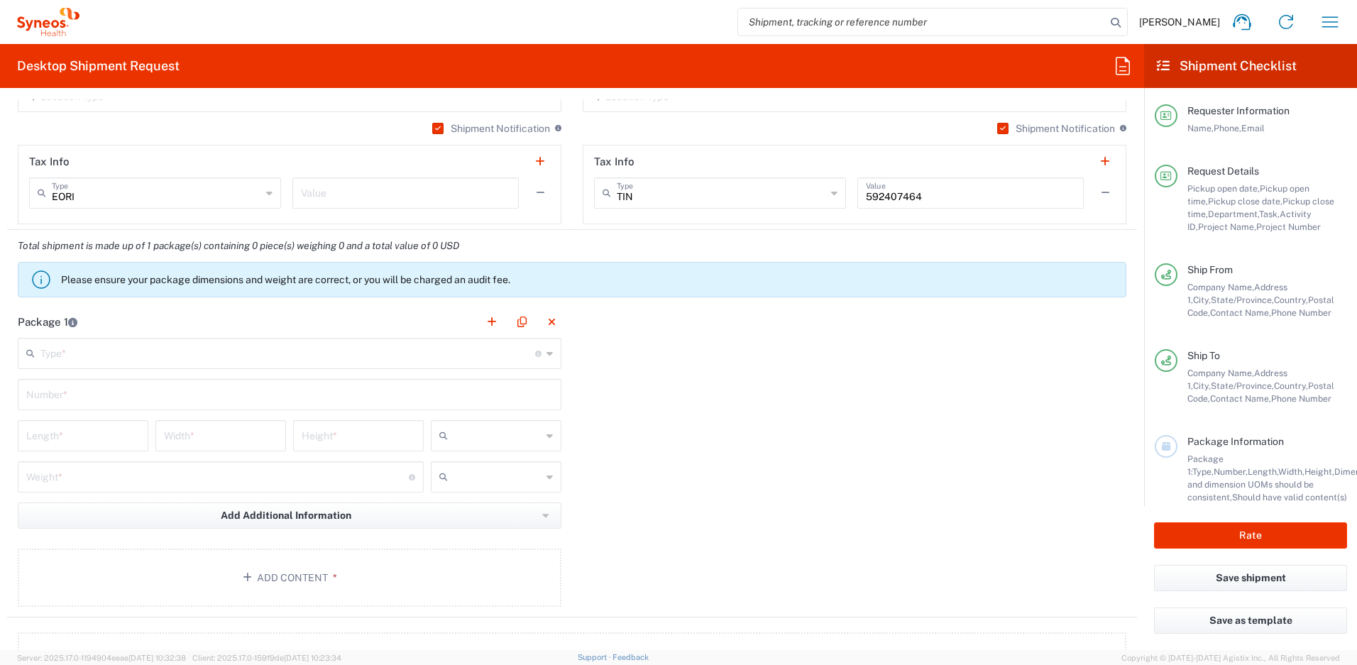
scroll to position [1179, 0]
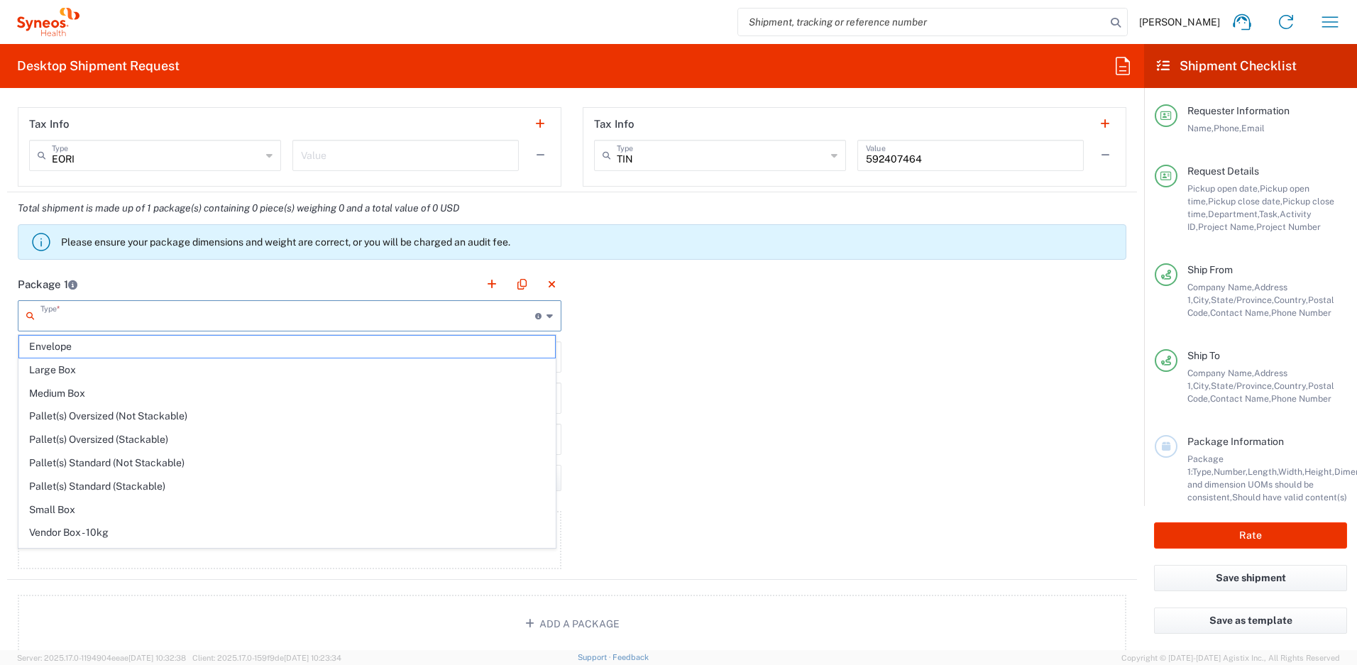
click at [150, 315] on input "text" at bounding box center [287, 314] width 495 height 25
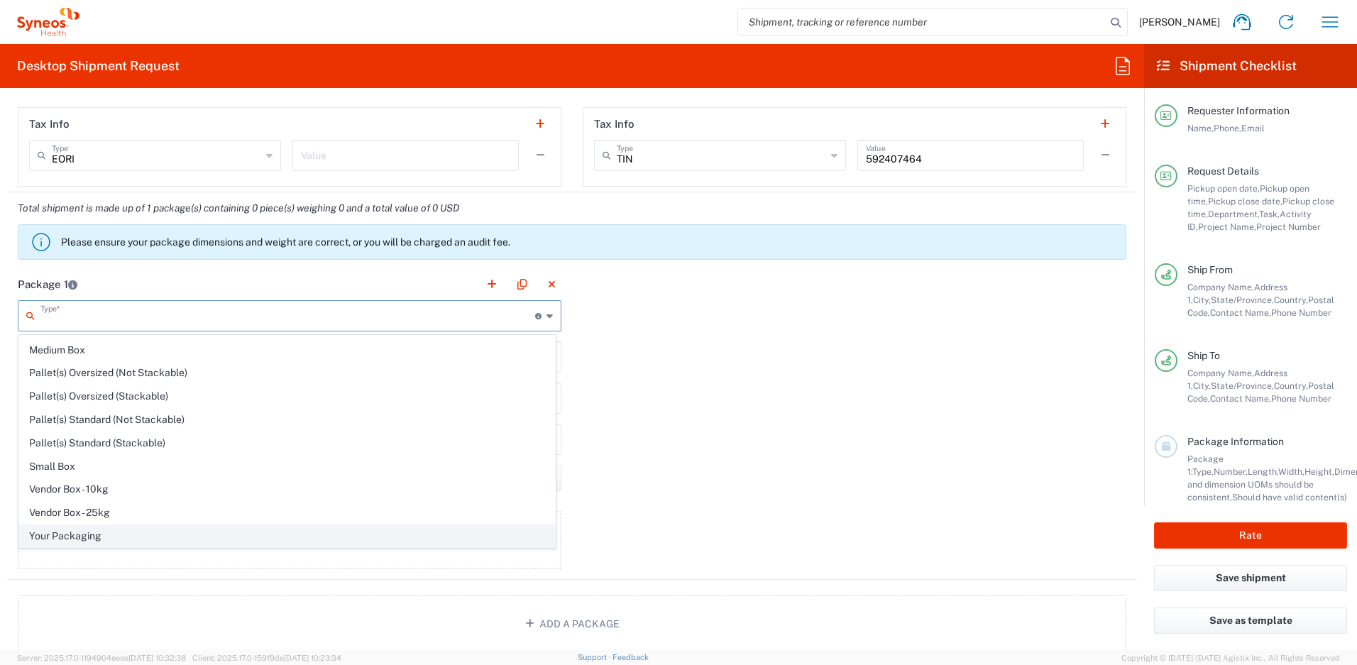
click at [211, 538] on span "Your Packaging" at bounding box center [287, 536] width 536 height 22
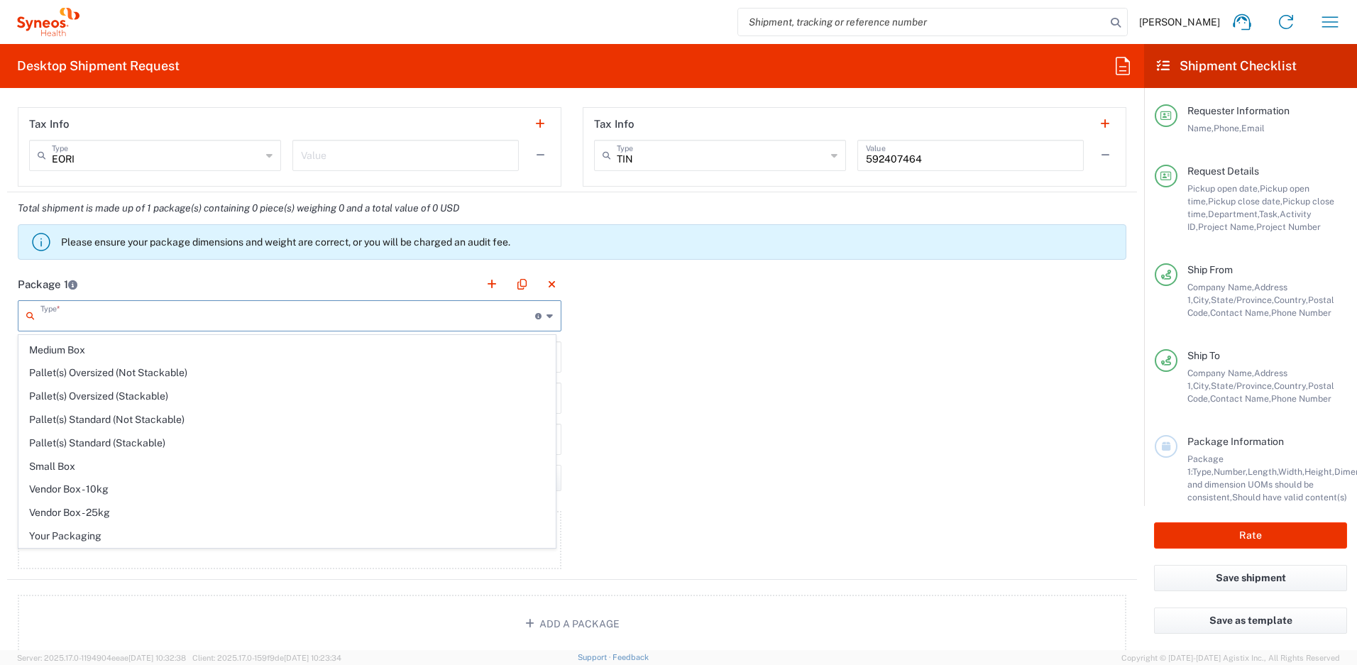
type input "Your Packaging"
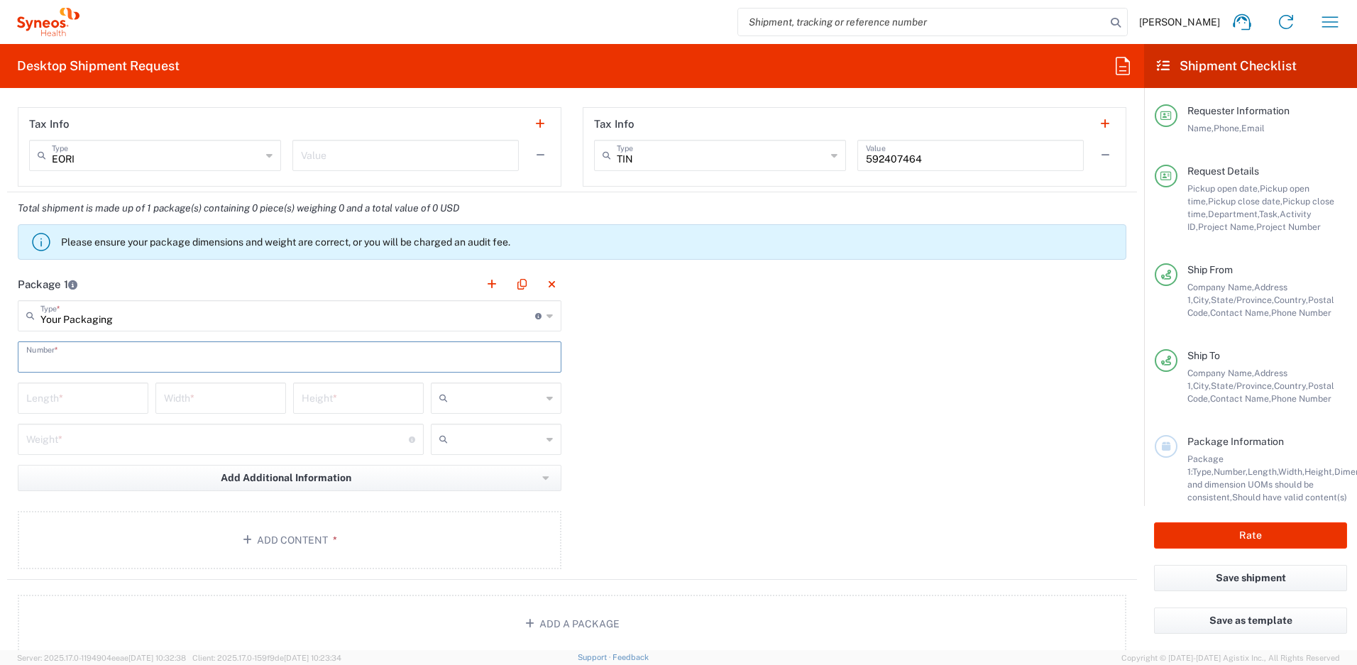
click at [121, 357] on input "text" at bounding box center [289, 355] width 527 height 25
type input "1"
click at [101, 400] on input "number" at bounding box center [83, 397] width 114 height 25
type input "16"
type input "12"
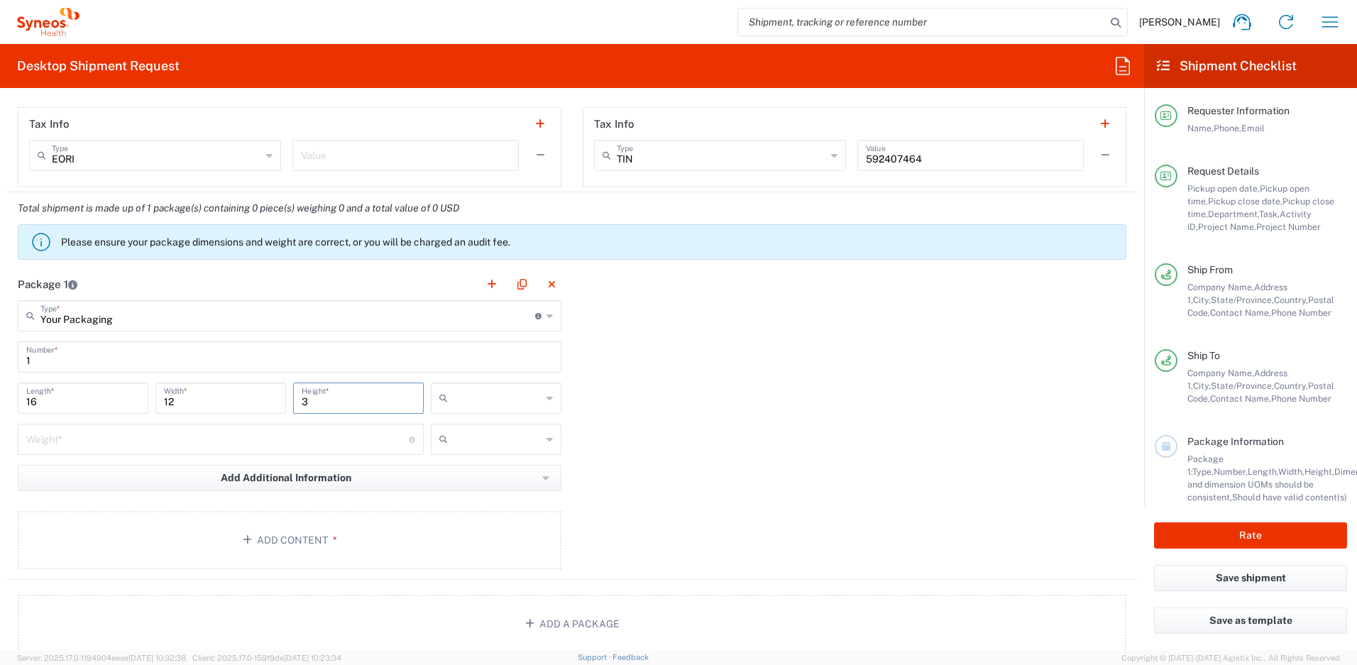
type input "3"
click at [109, 443] on input "number" at bounding box center [217, 438] width 383 height 25
type input "5"
click at [473, 402] on input "text" at bounding box center [498, 398] width 88 height 23
click at [465, 473] on span "in" at bounding box center [491, 476] width 126 height 22
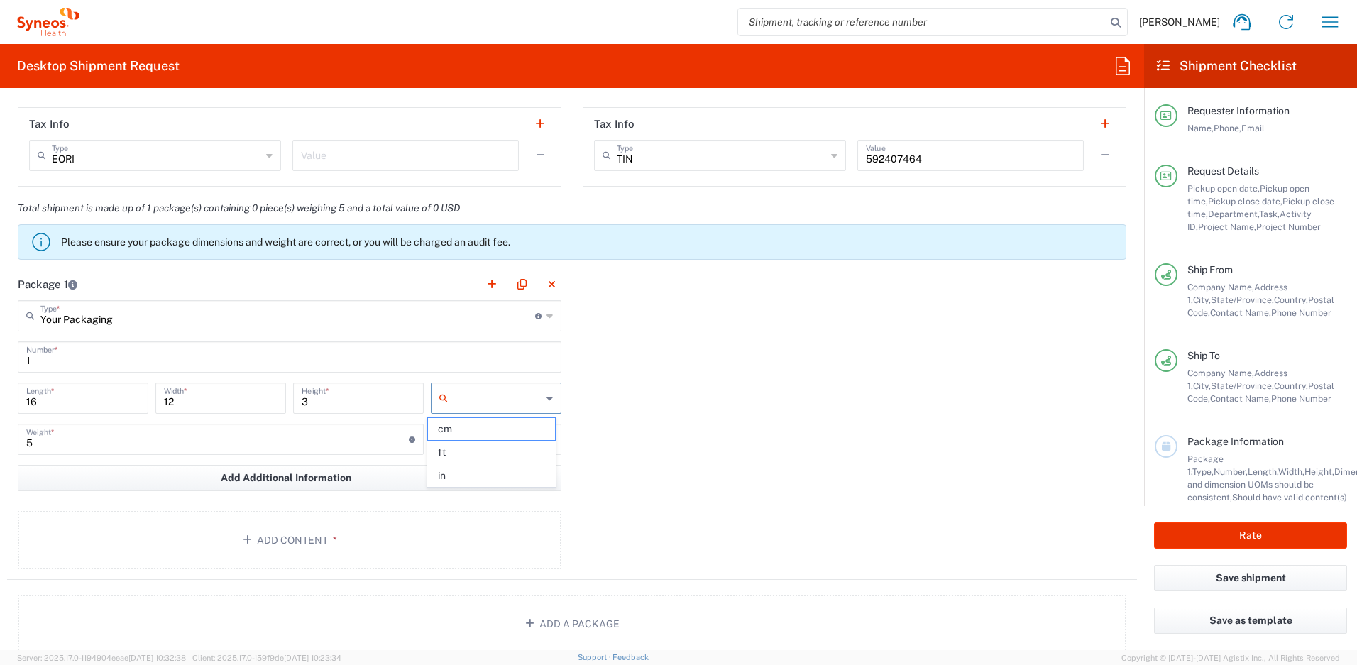
type input "in"
click at [483, 442] on input "text" at bounding box center [498, 439] width 88 height 23
click at [472, 495] on span "lbs" at bounding box center [491, 494] width 126 height 22
type input "lbs"
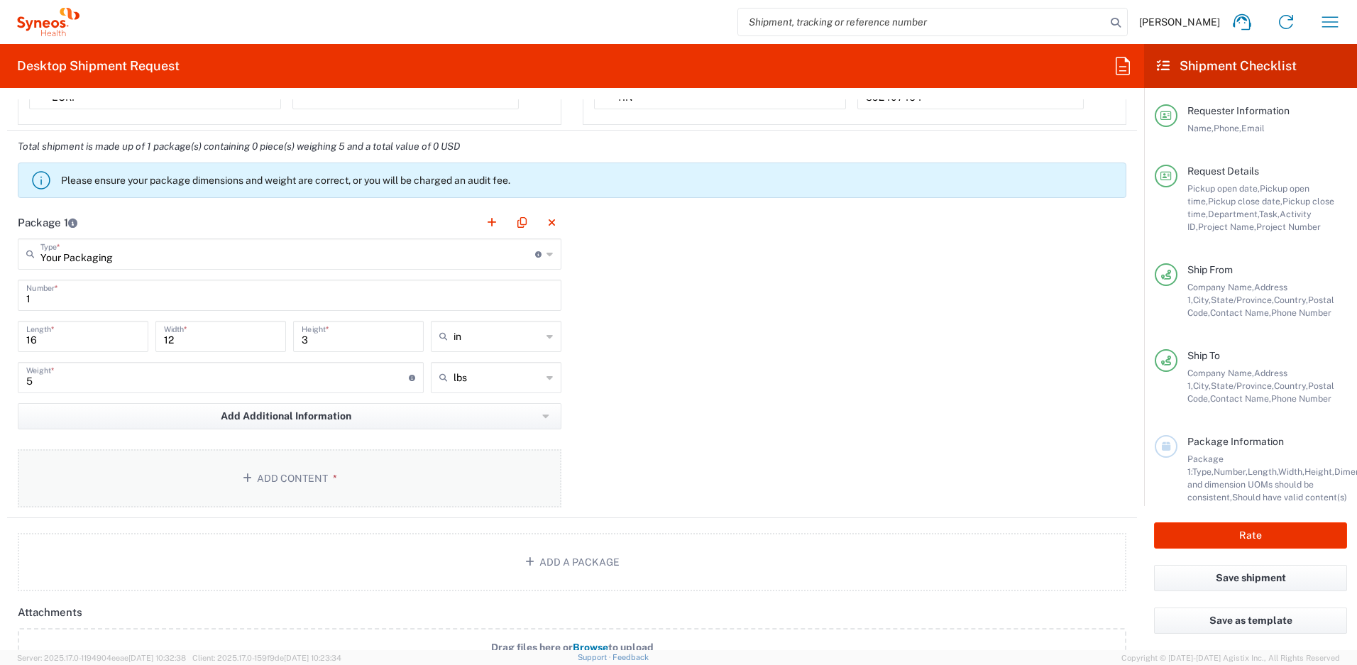
scroll to position [1254, 0]
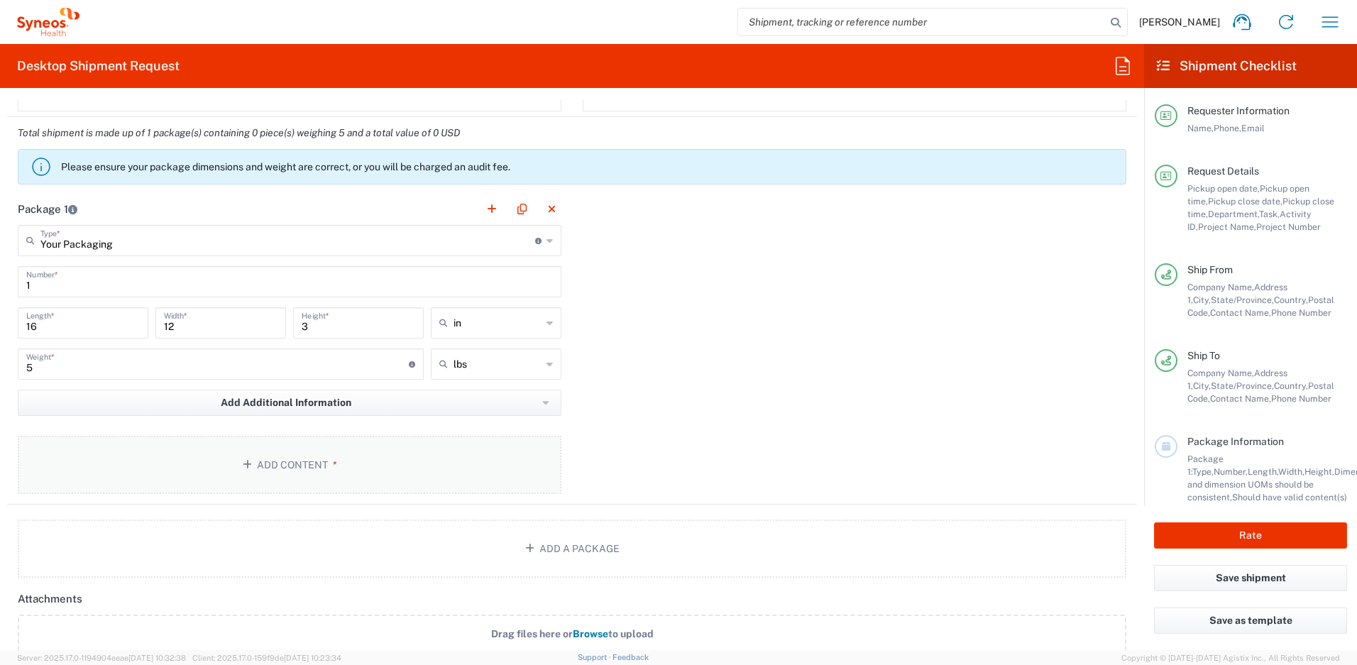
click at [417, 478] on button "Add Content *" at bounding box center [290, 465] width 544 height 58
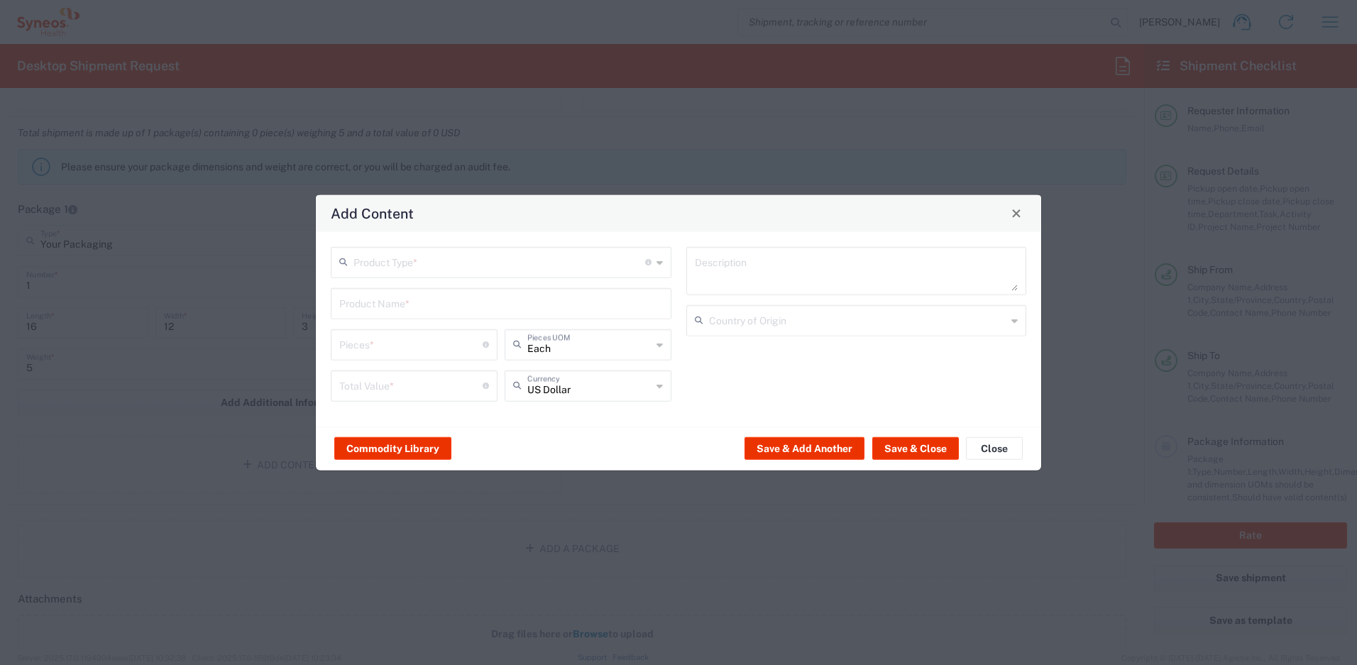
click at [431, 255] on input "text" at bounding box center [499, 260] width 292 height 25
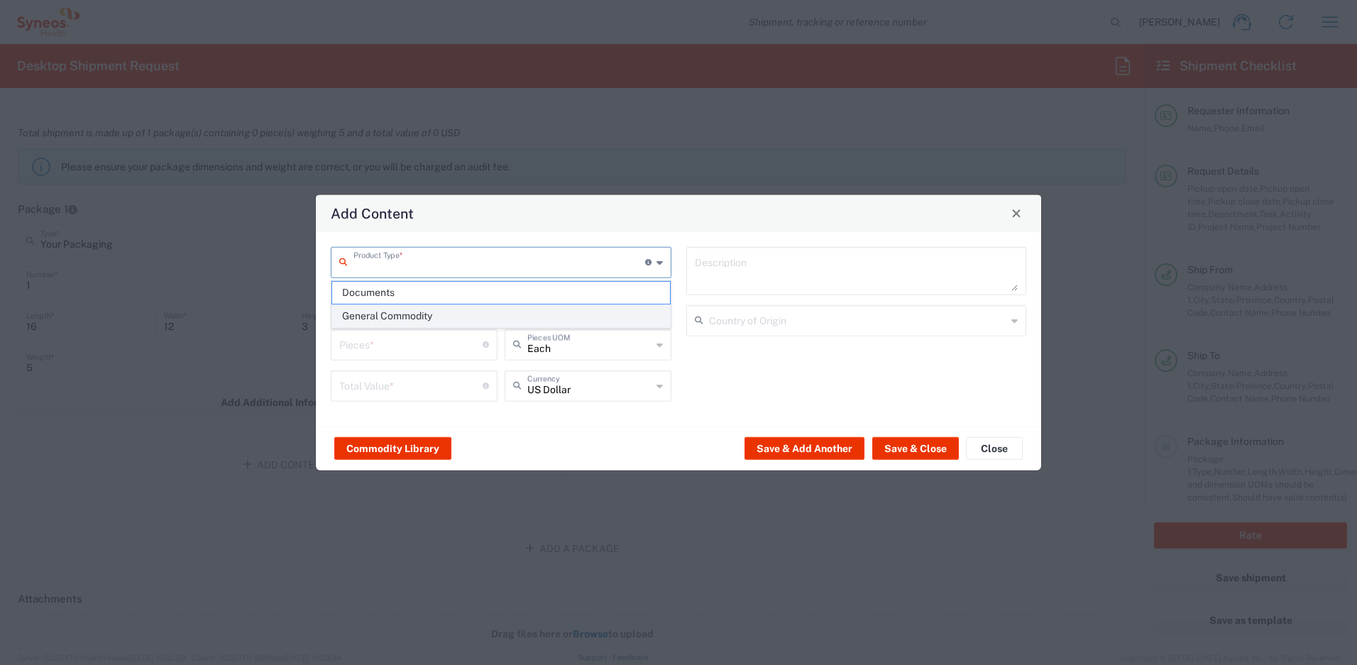
click at [427, 316] on span "General Commodity" at bounding box center [501, 316] width 338 height 22
type input "General Commodity"
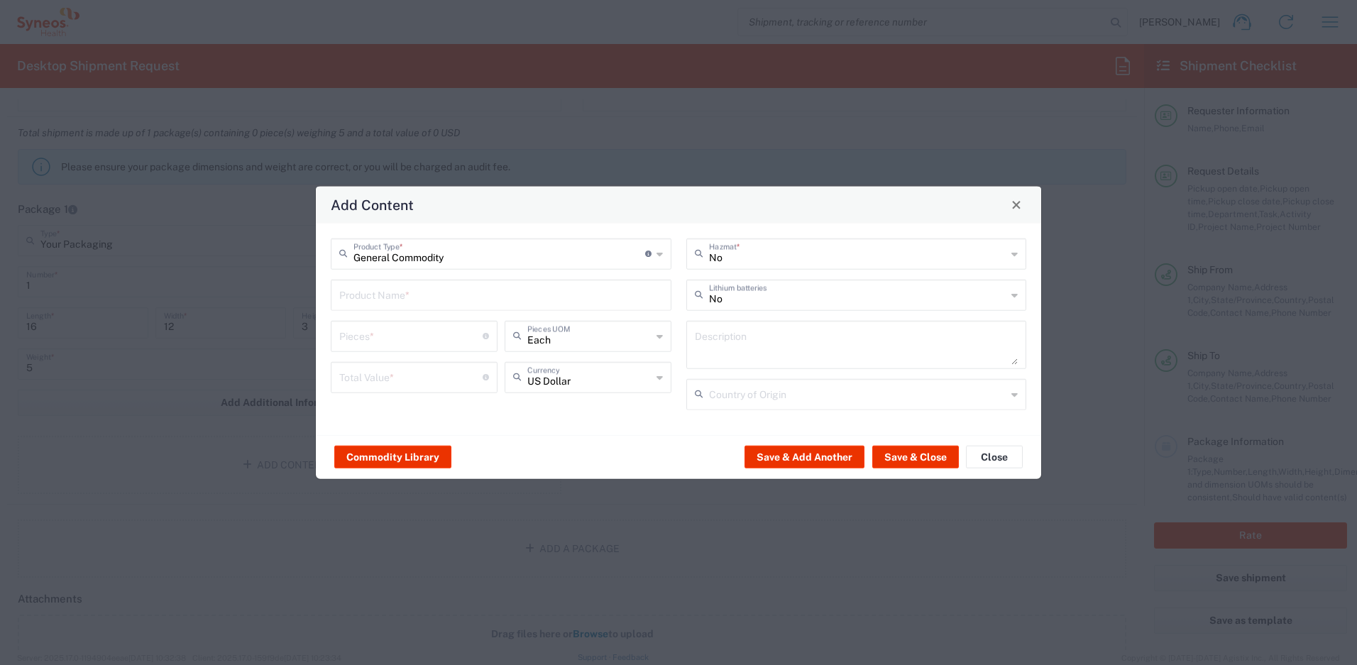
click at [419, 287] on input "text" at bounding box center [501, 293] width 324 height 25
click at [351, 299] on input "sufrace" at bounding box center [501, 293] width 324 height 25
click at [496, 293] on input "surfrace" at bounding box center [501, 293] width 324 height 25
drag, startPoint x: 496, startPoint y: 293, endPoint x: 118, endPoint y: 279, distance: 378.5
click at [118, 279] on div "Add Content General Commodity Product Type * Document: Paper document generated…" at bounding box center [678, 332] width 1357 height 665
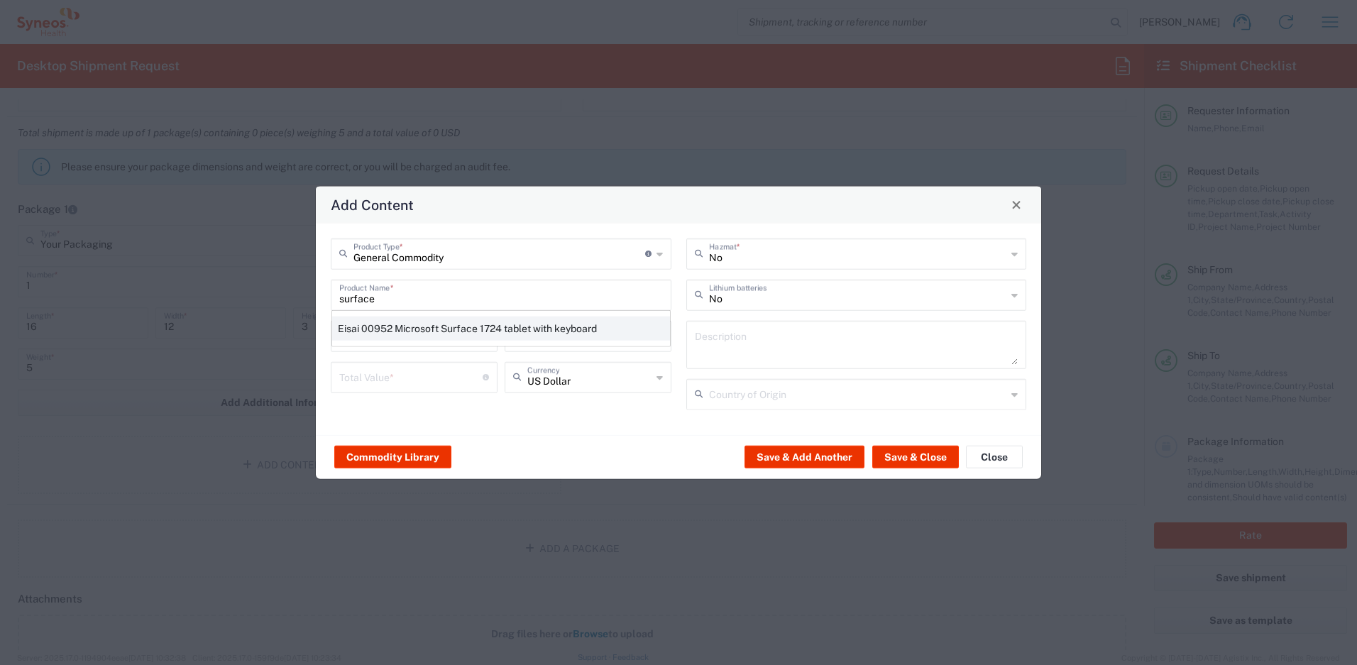
click at [445, 332] on div "Eisai 00952 Microsoft Surface 1724 tablet with keyboard" at bounding box center [501, 328] width 338 height 24
type input "Eisai 00952 Microsoft Surface 1724 tablet with keyboard"
type input "1"
type input "400"
type textarea "Eisai 00952 Microsoft Surface 1724 tablet with keyboard"
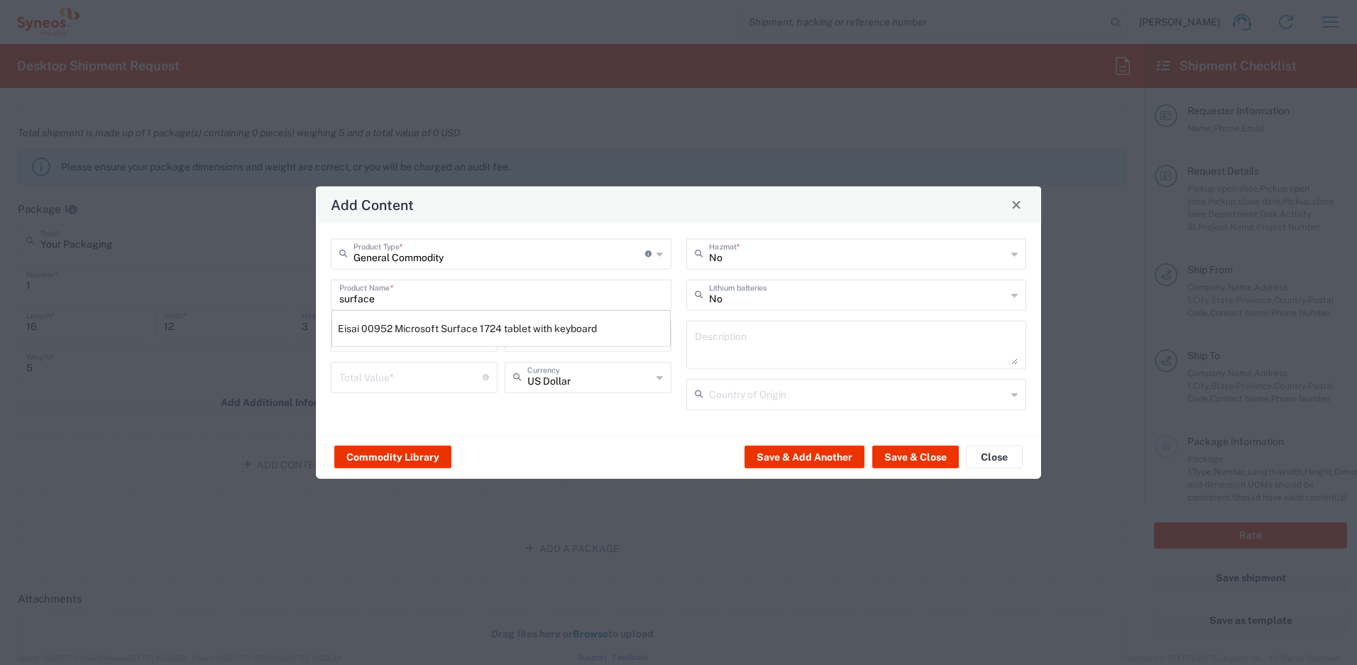
type input "China"
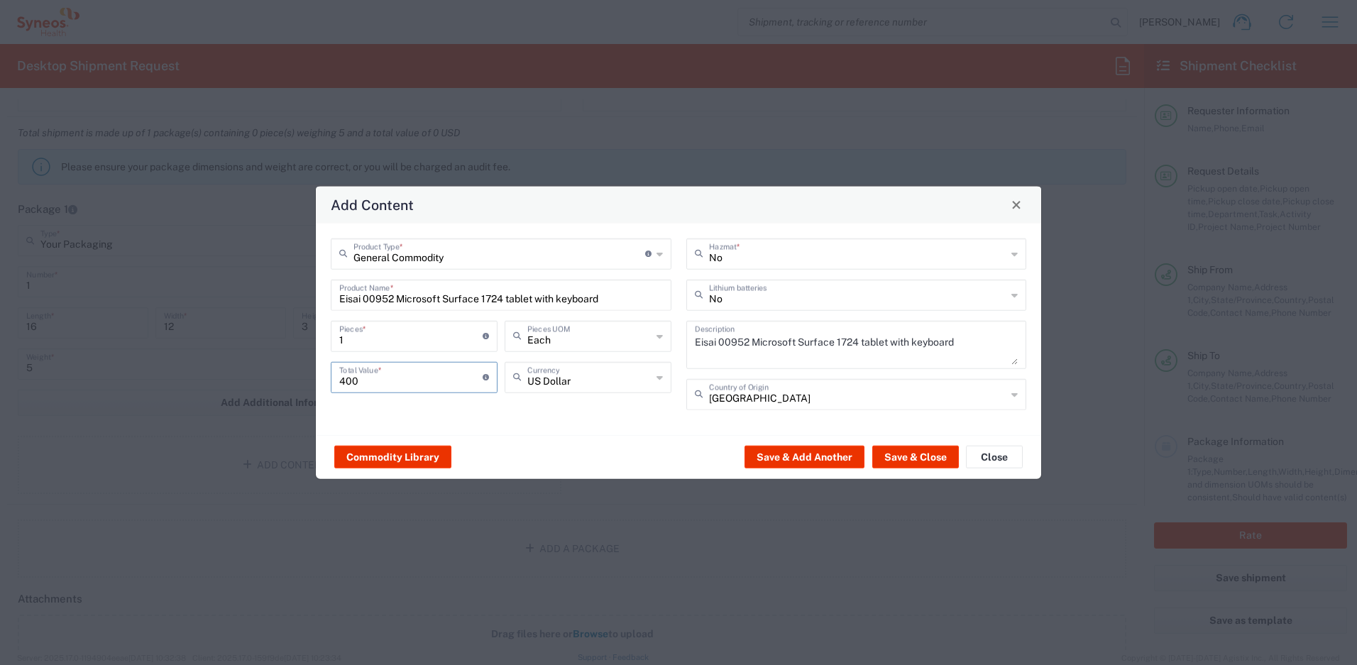
drag, startPoint x: 400, startPoint y: 382, endPoint x: 285, endPoint y: 375, distance: 115.1
click at [285, 375] on div "Add Content General Commodity Product Type * Document: Paper document generated…" at bounding box center [678, 332] width 1357 height 665
type input "1000"
click at [845, 295] on input "text" at bounding box center [858, 293] width 298 height 25
click at [777, 347] on span "Yes" at bounding box center [857, 349] width 338 height 22
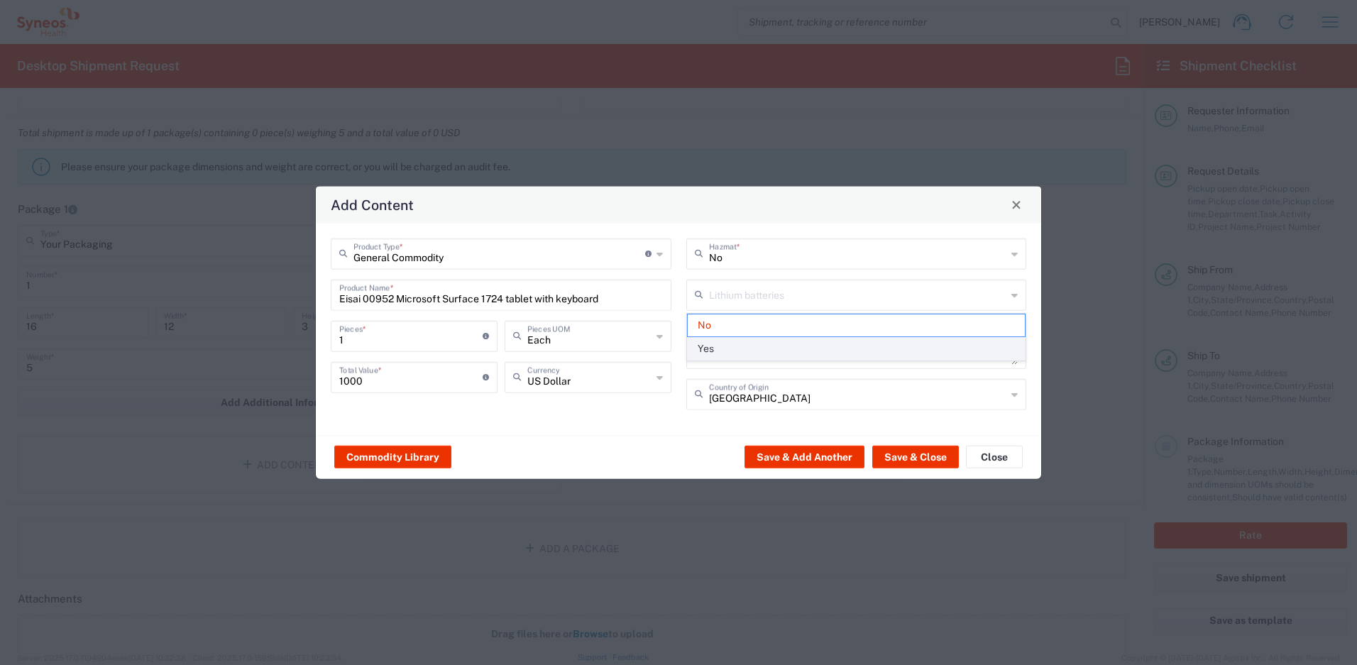
type input "Yes"
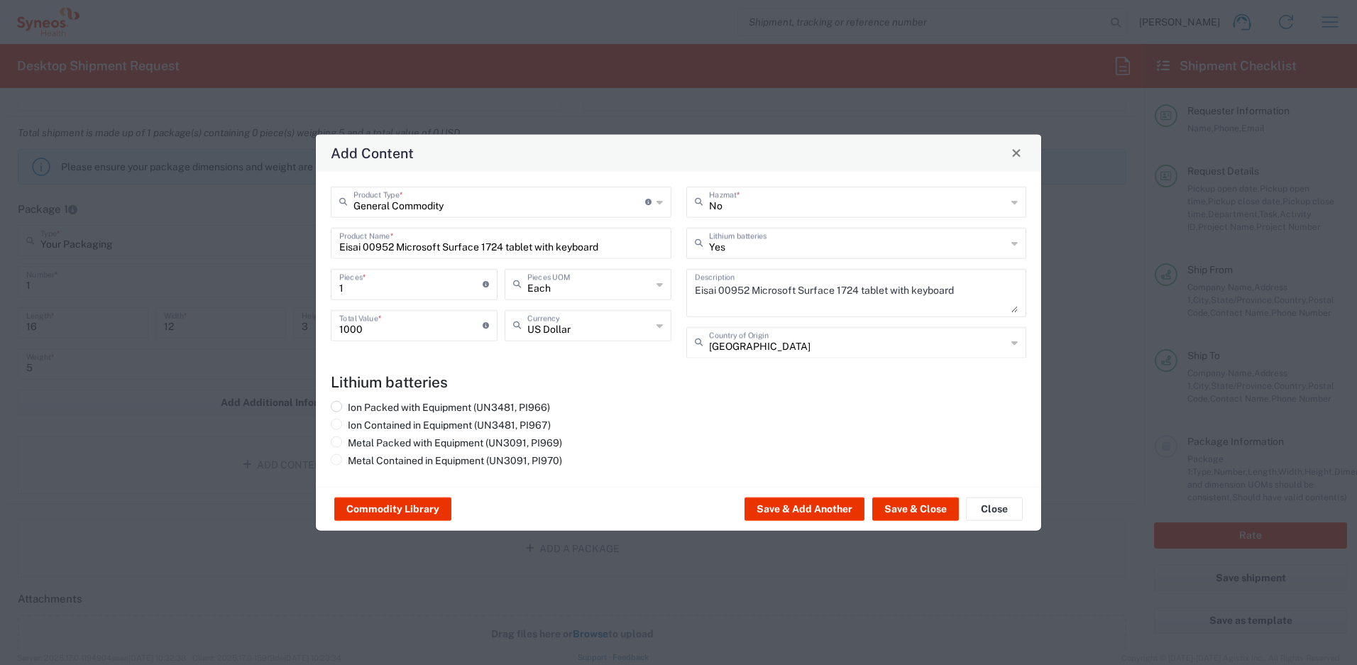
click at [395, 409] on label "Ion Packed with Equipment (UN3481, PI966)" at bounding box center [440, 406] width 219 height 13
click at [357, 409] on input "Ion Packed with Equipment (UN3481, PI966)" at bounding box center [352, 404] width 9 height 9
radio input "true"
drag, startPoint x: 610, startPoint y: 244, endPoint x: 232, endPoint y: 207, distance: 380.1
click at [232, 207] on div "Add Content General Commodity Product Type * Document: Paper document generated…" at bounding box center [678, 332] width 1357 height 665
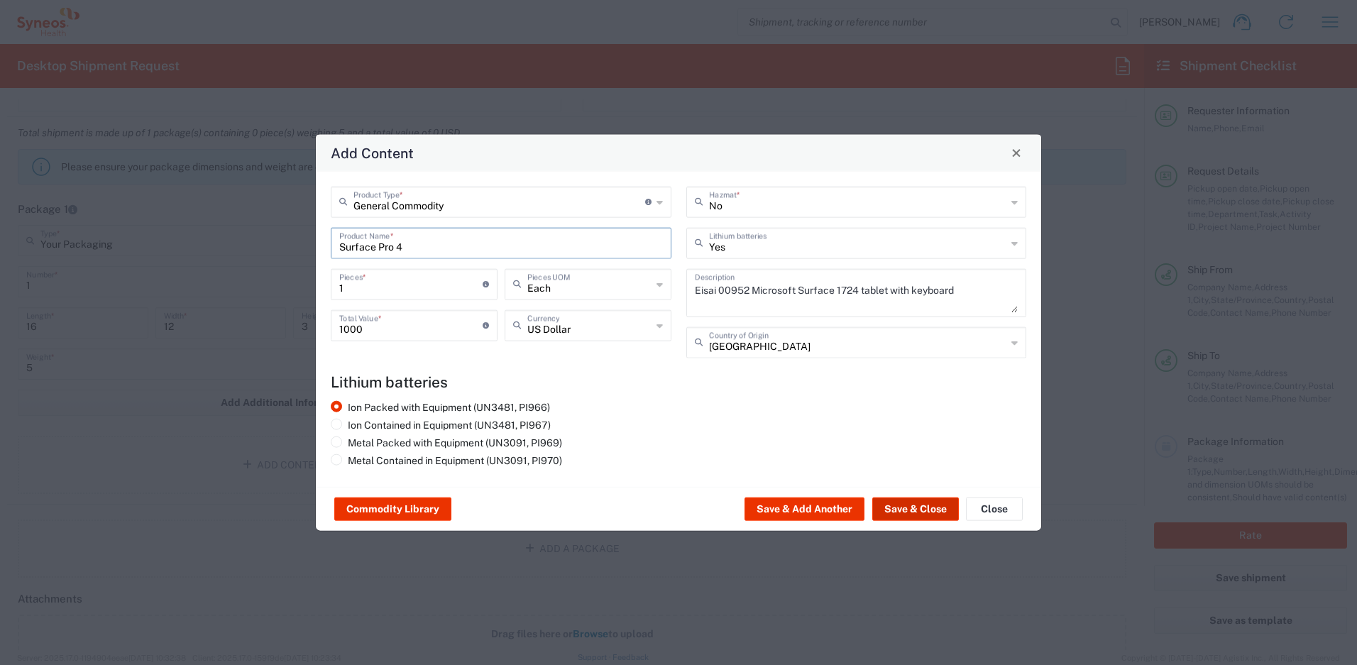
type input "Surface Pro 4"
click at [890, 510] on button "Save & Close" at bounding box center [915, 509] width 87 height 23
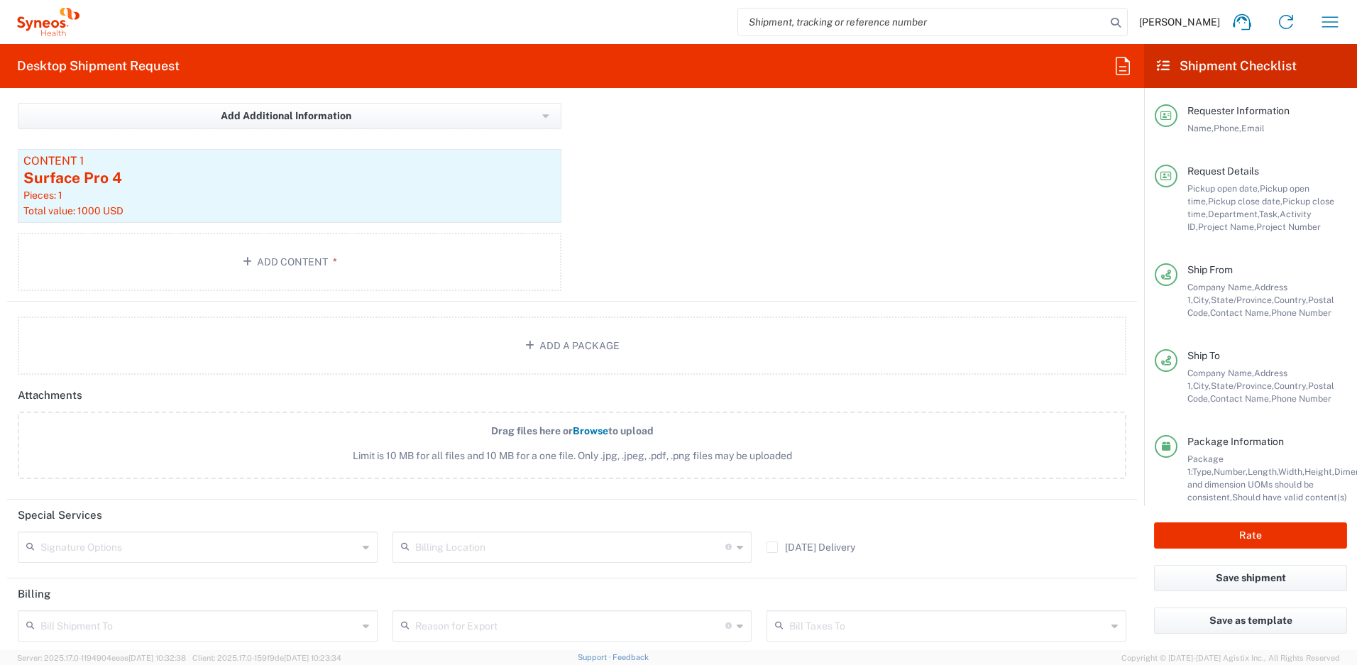
scroll to position [1627, 0]
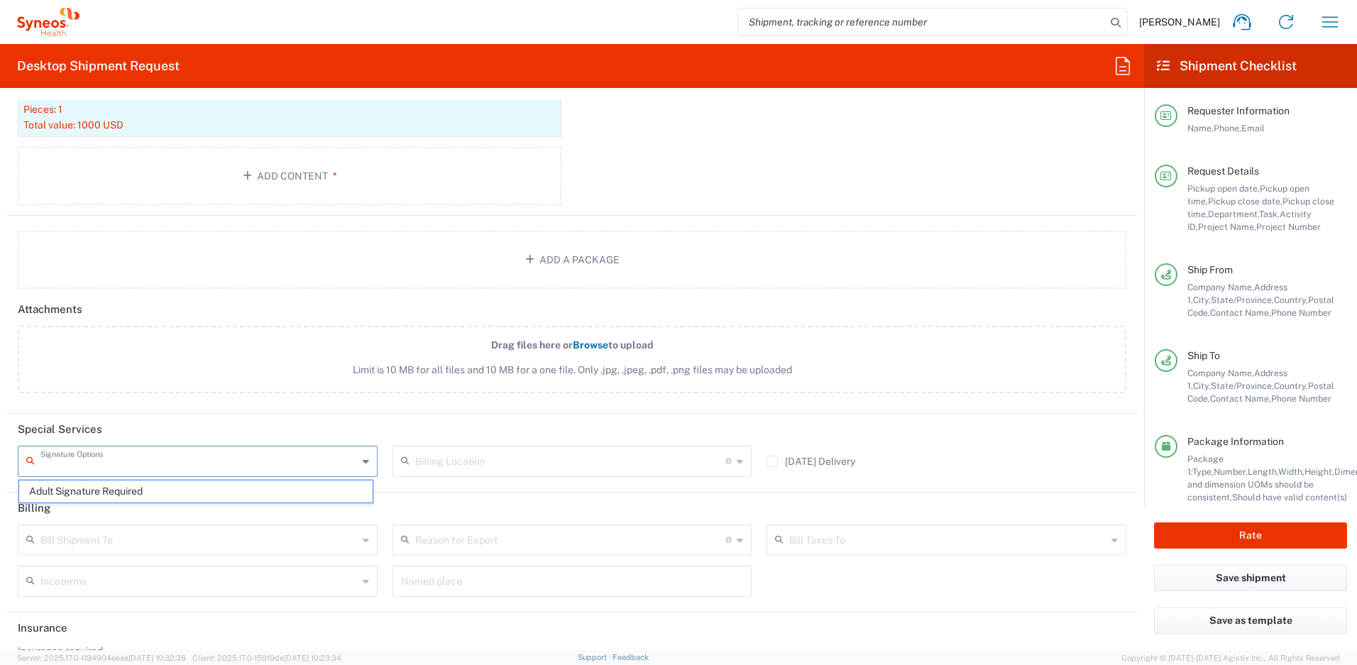
click at [268, 470] on input "text" at bounding box center [198, 460] width 317 height 25
click at [235, 483] on span "Adult Signature Required" at bounding box center [195, 491] width 353 height 22
type input "Adult Signature Required"
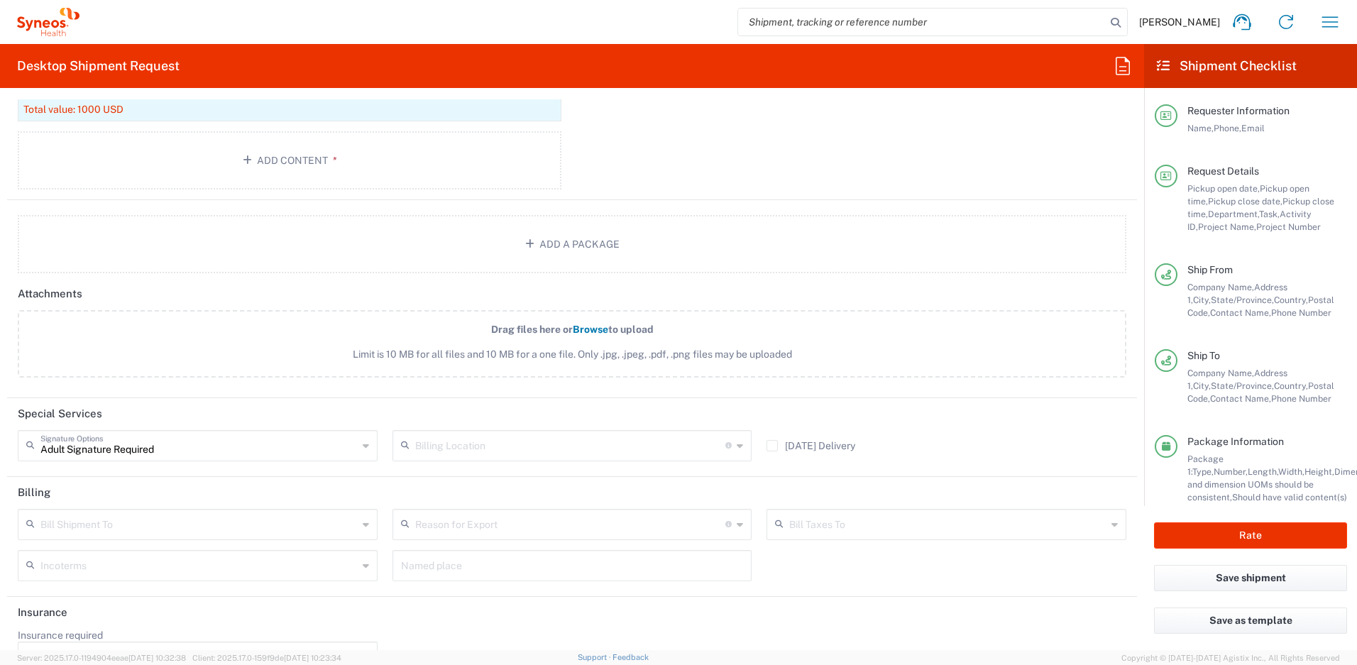
scroll to position [1681, 0]
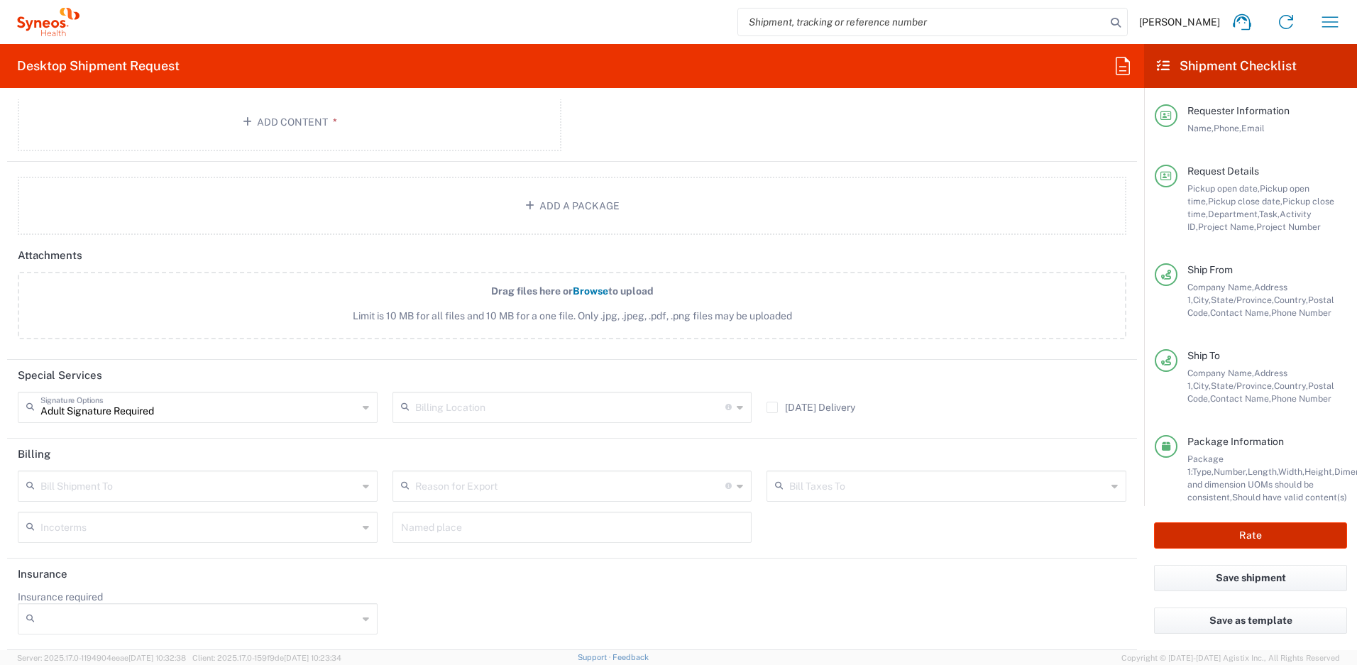
click at [1204, 524] on button "Rate" at bounding box center [1250, 535] width 193 height 26
type input "4510 DEPARTMENTAL EXPENSE"
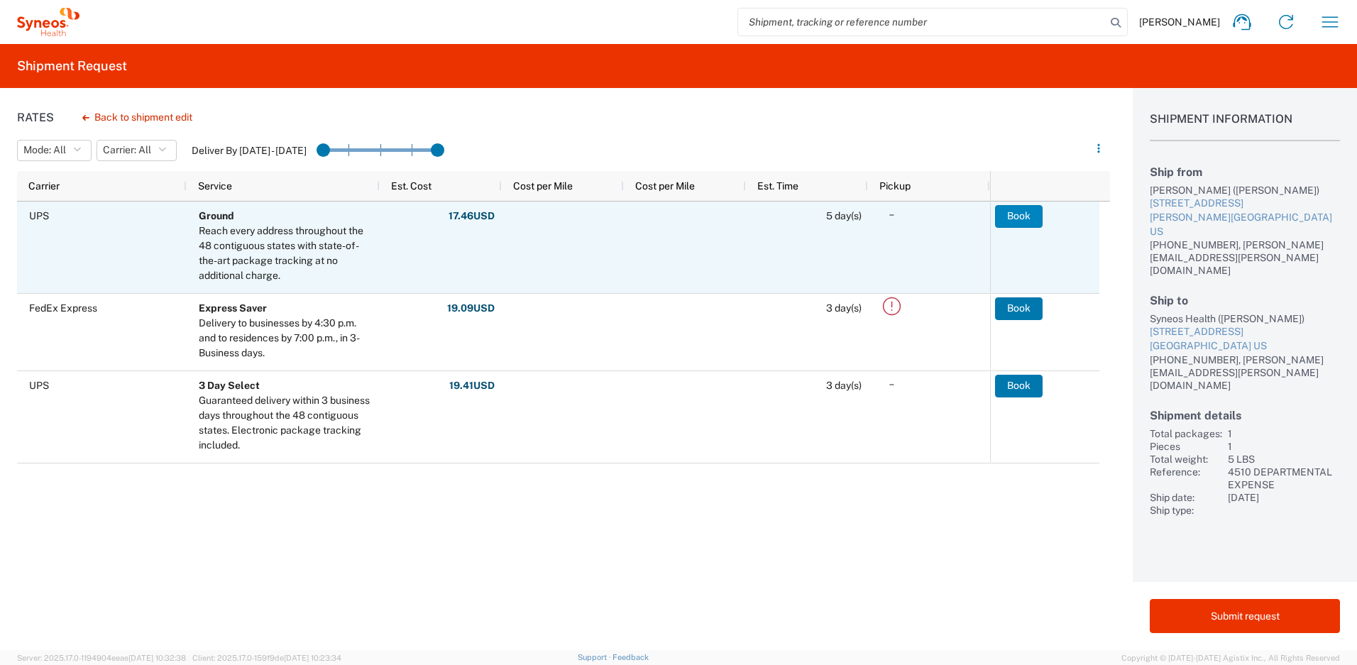
click at [1021, 221] on button "Book" at bounding box center [1019, 216] width 48 height 23
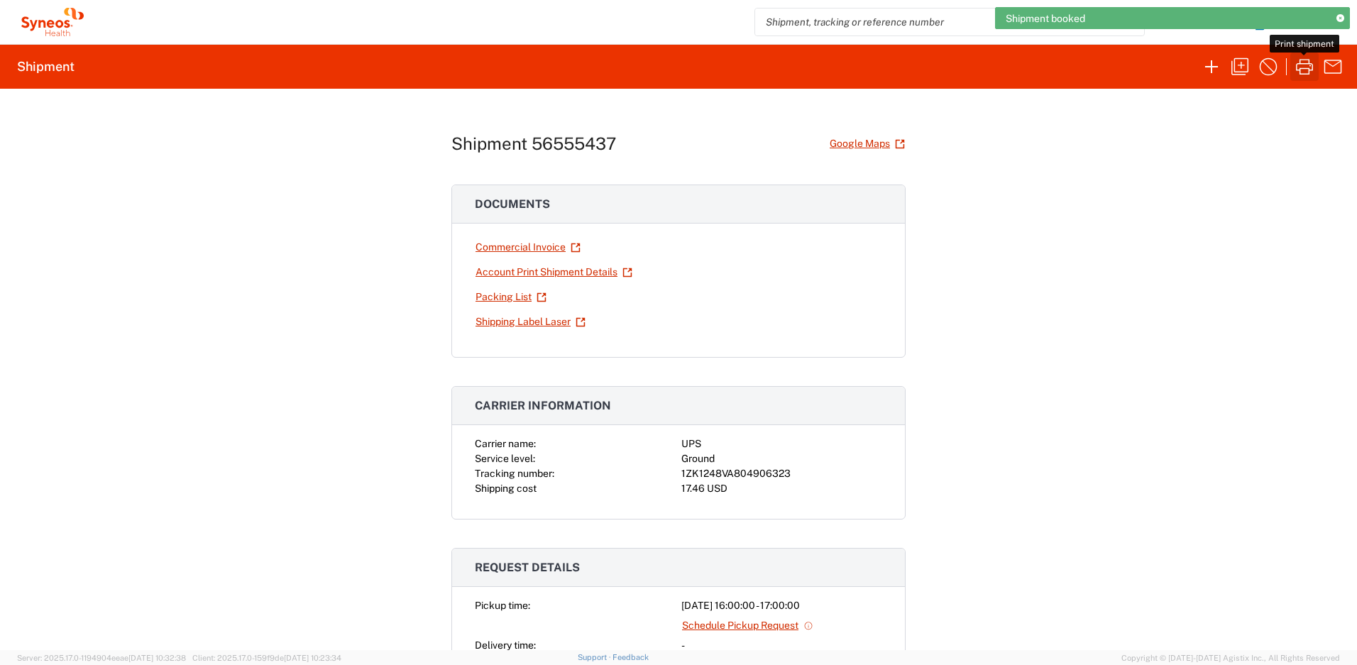
click at [1309, 60] on icon "button" at bounding box center [1304, 67] width 17 height 16
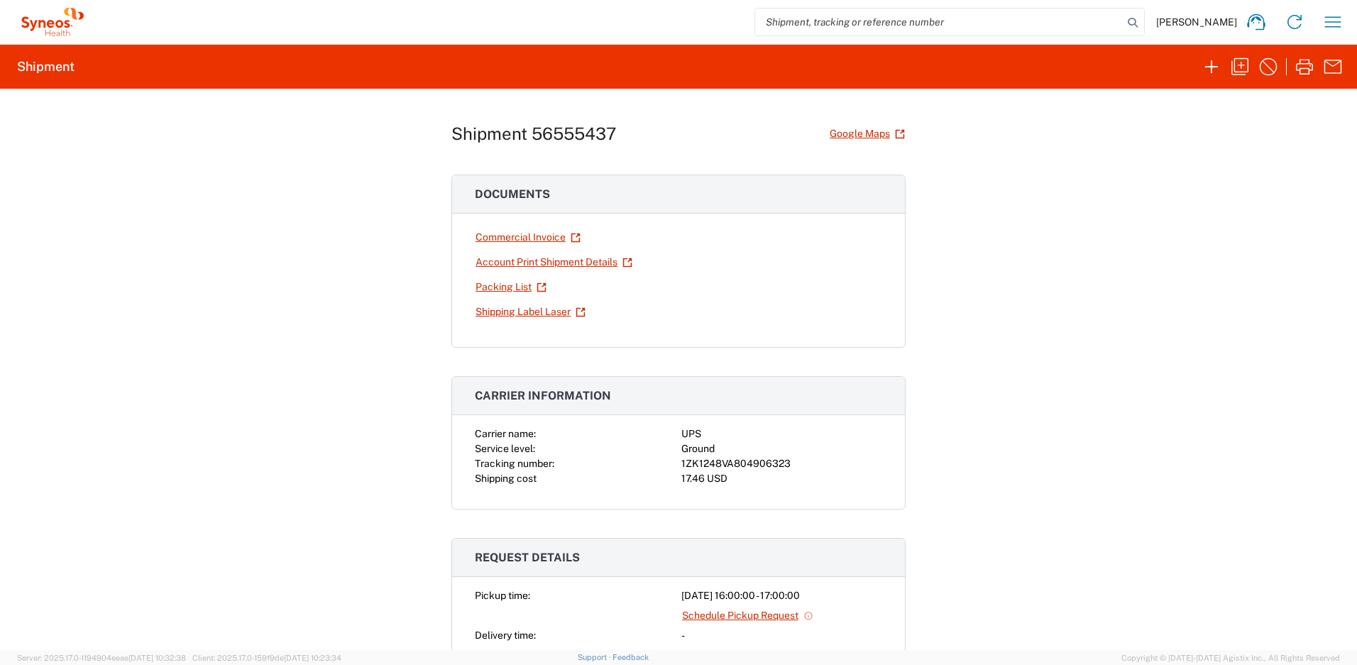
scroll to position [10, 0]
drag, startPoint x: 784, startPoint y: 462, endPoint x: 677, endPoint y: 468, distance: 106.6
click at [681, 468] on div "1ZK1248VA804906323" at bounding box center [781, 463] width 201 height 15
copy div "1ZK1248VA804906323"
